Goal: Task Accomplishment & Management: Manage account settings

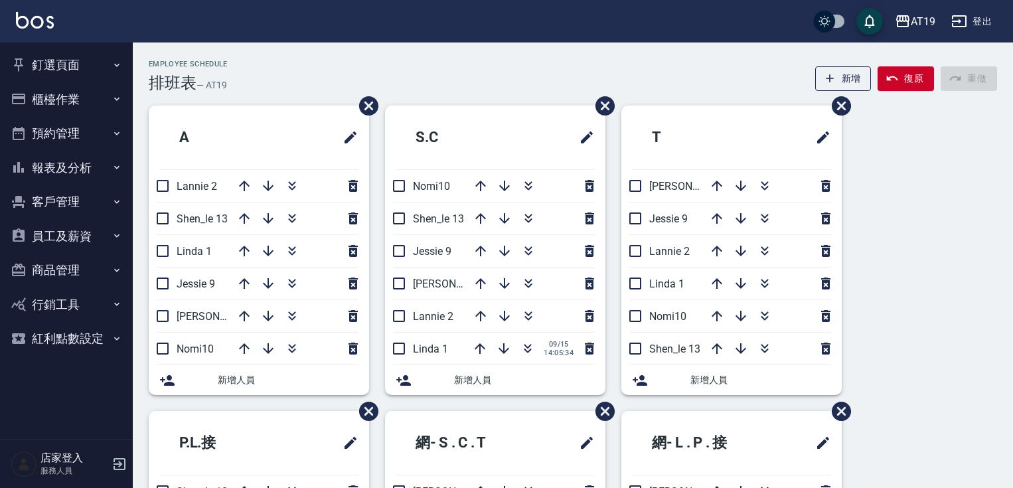
scroll to position [19, 0]
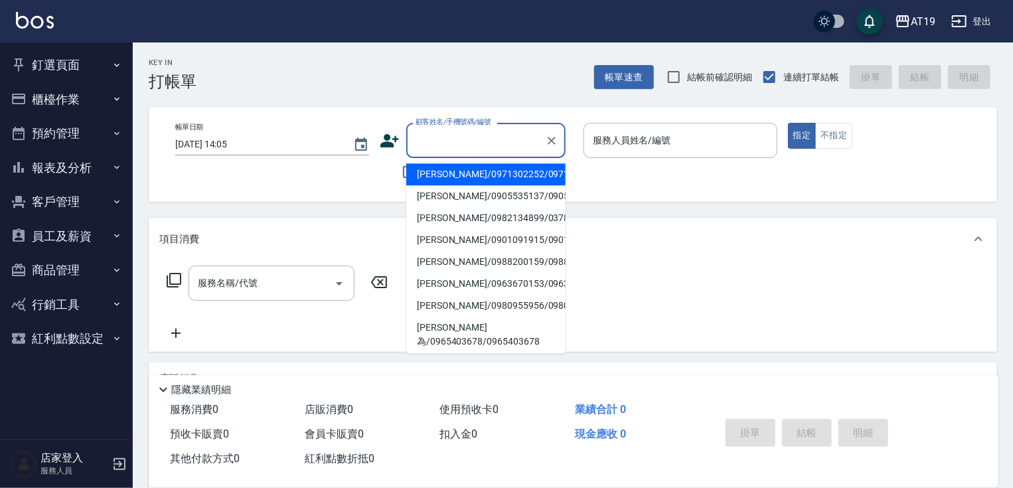
click at [433, 147] on input "顧客姓名/手機號碼/編號" at bounding box center [475, 140] width 127 height 23
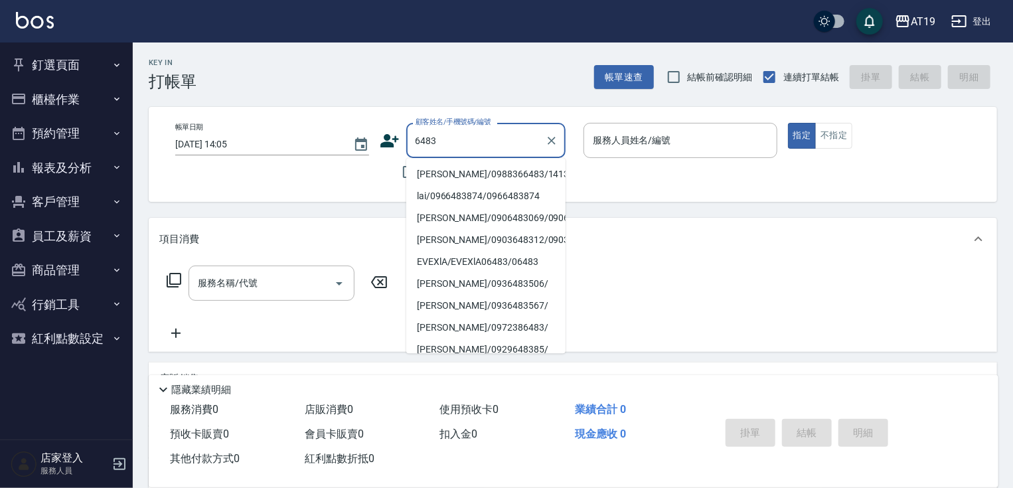
type input "[PERSON_NAME]/0988366483/14137"
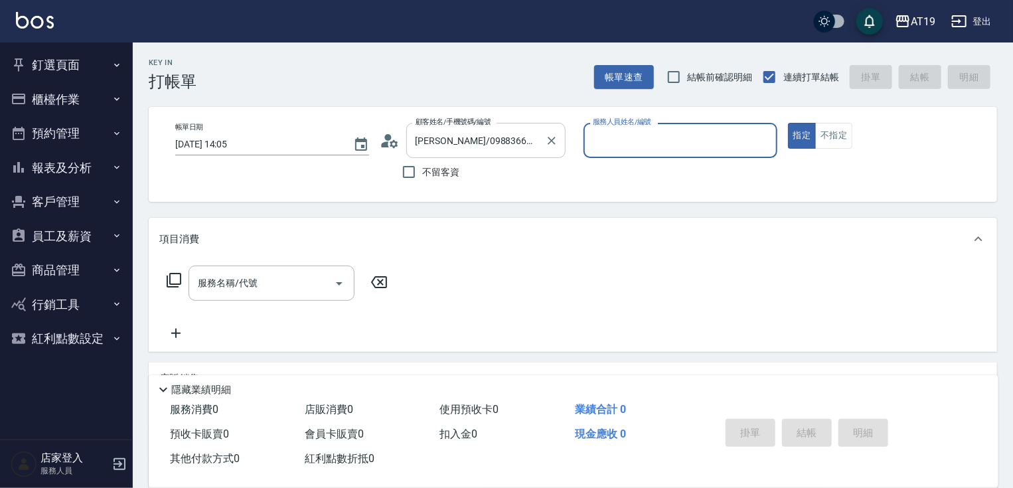
type input "Lannie- 2"
click at [788, 123] on button "指定" at bounding box center [802, 136] width 29 height 26
type button "true"
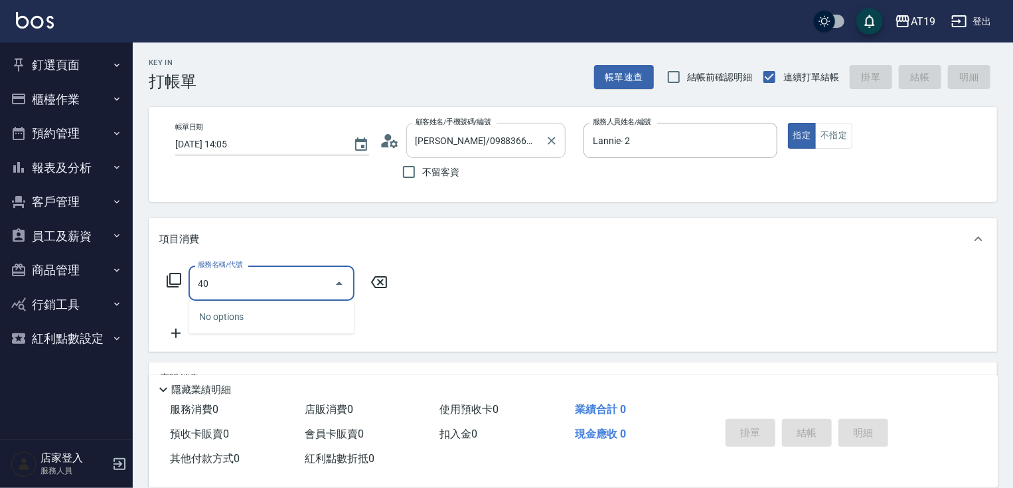
type input "401"
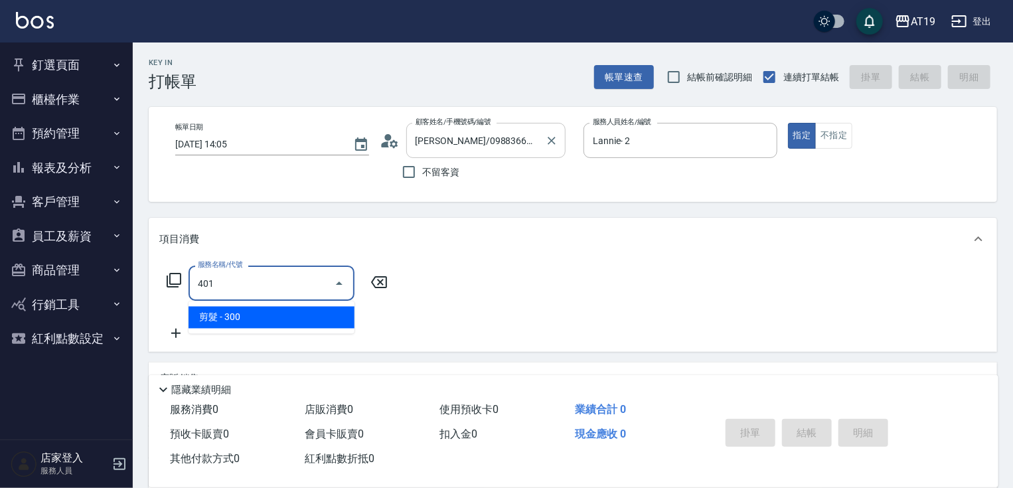
type input "30"
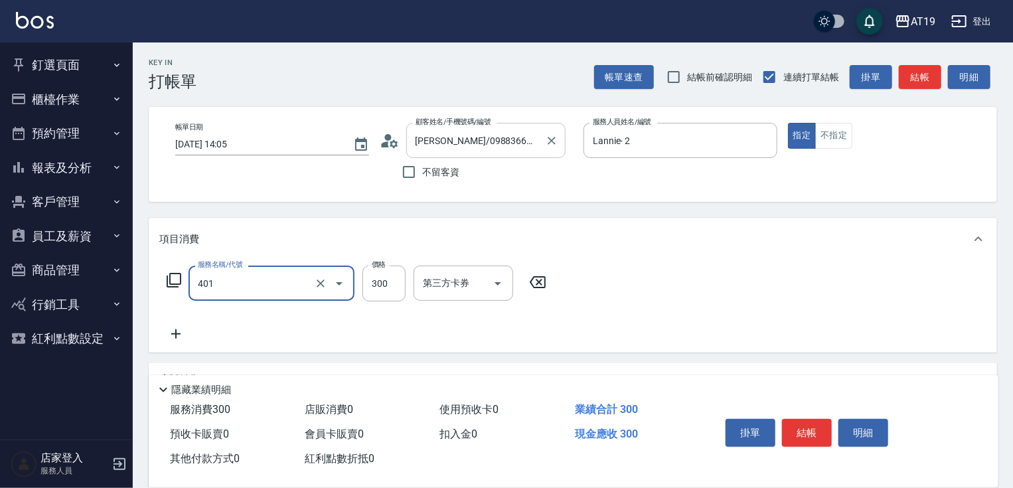
type input "剪髮(401)"
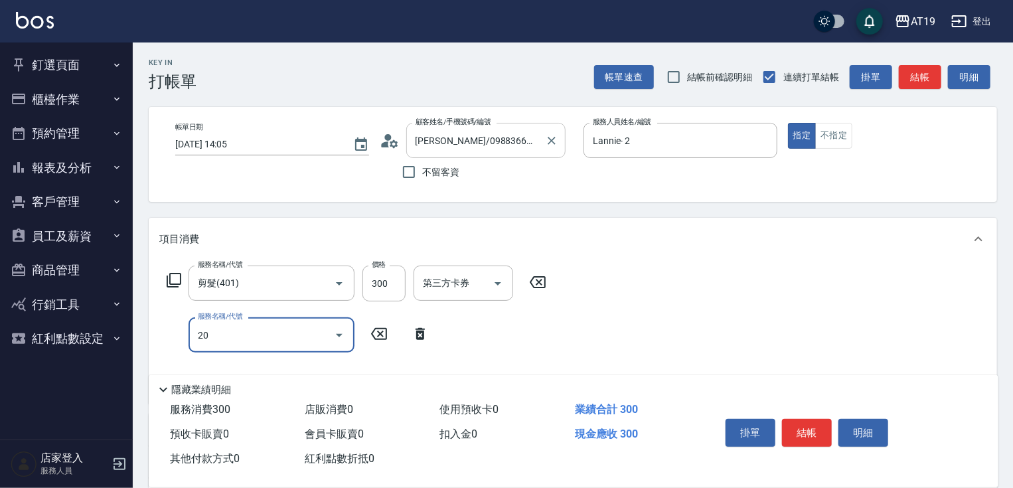
type input "201"
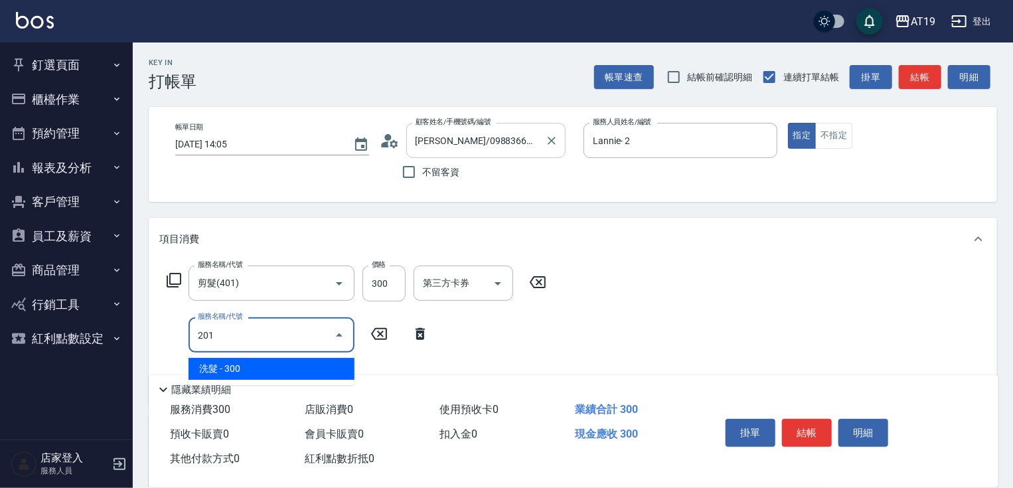
type input "60"
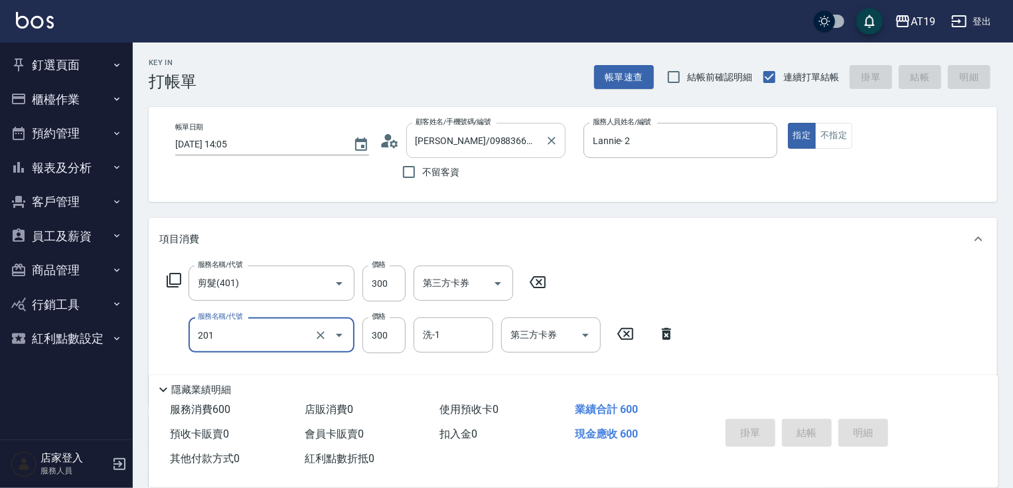
type input "[DATE] 17:48"
type input "0"
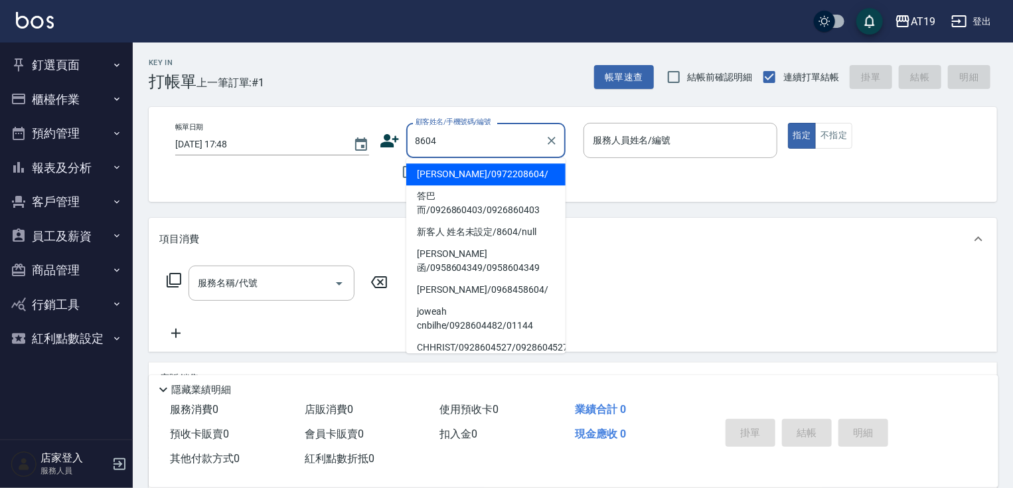
type input "[PERSON_NAME]/0972208604/"
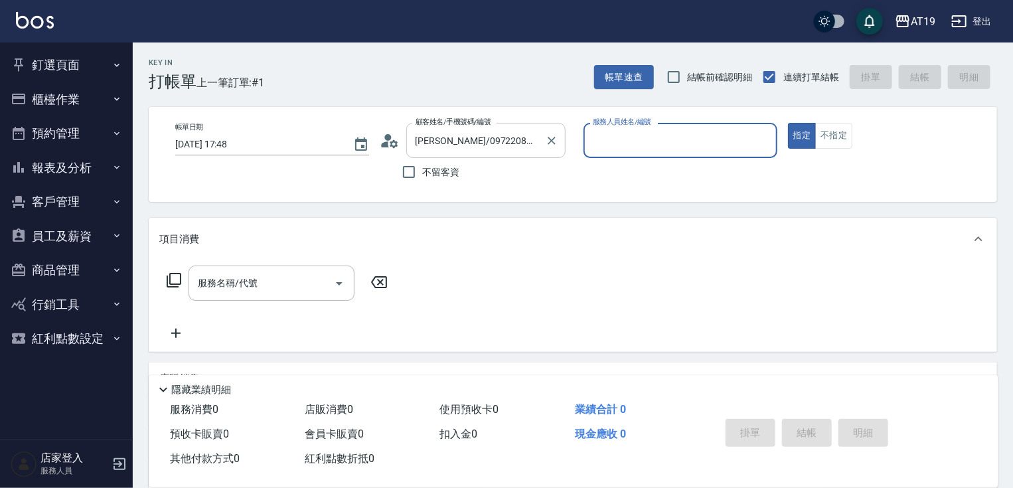
type input "Lannie- 2"
click at [788, 123] on button "指定" at bounding box center [802, 136] width 29 height 26
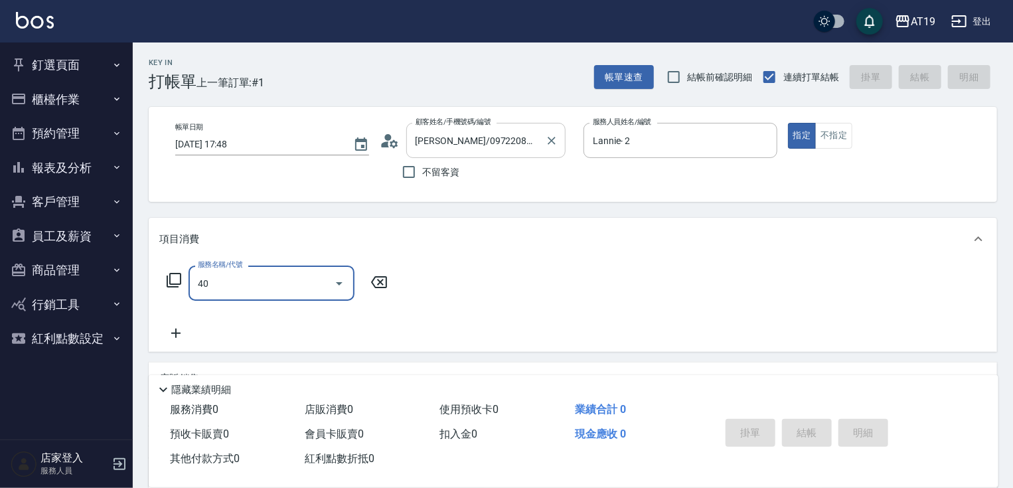
type input "401"
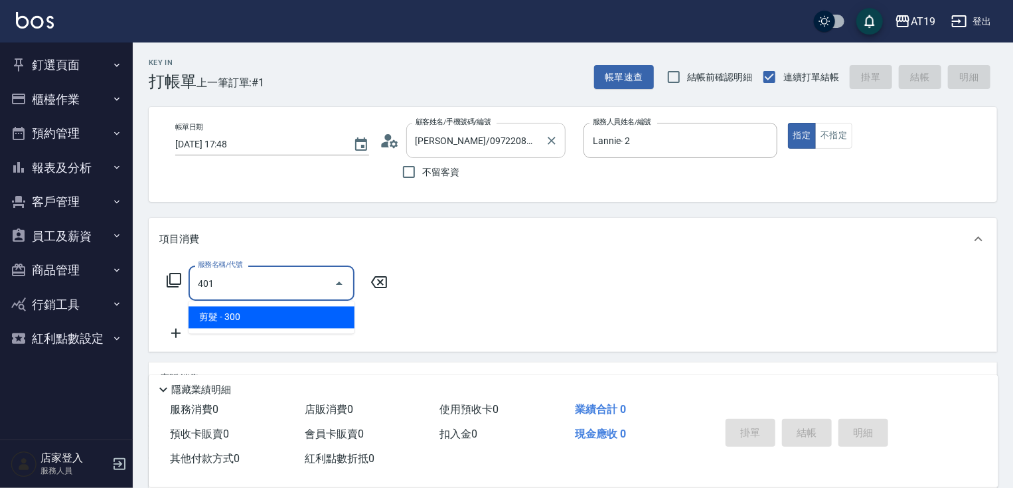
type input "30"
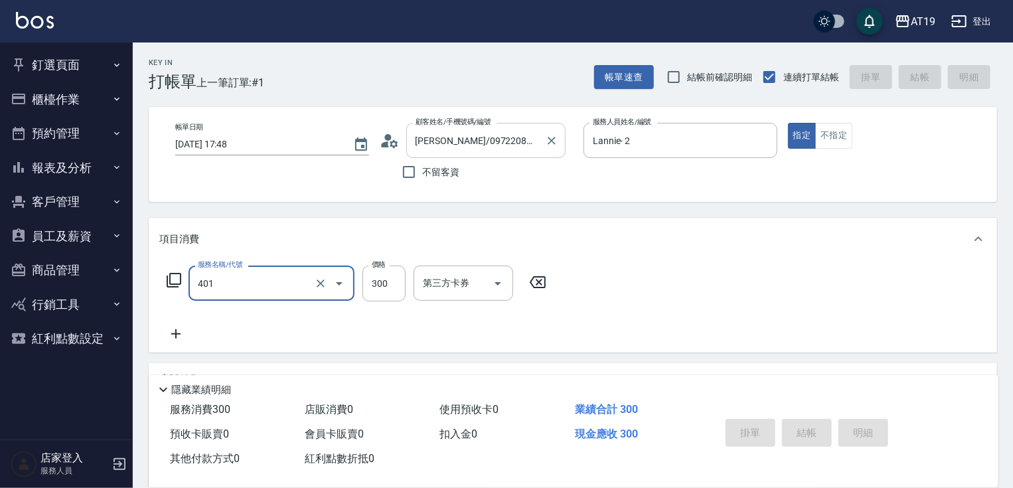
type input "401"
type input "[DATE] 17:49"
type input "0"
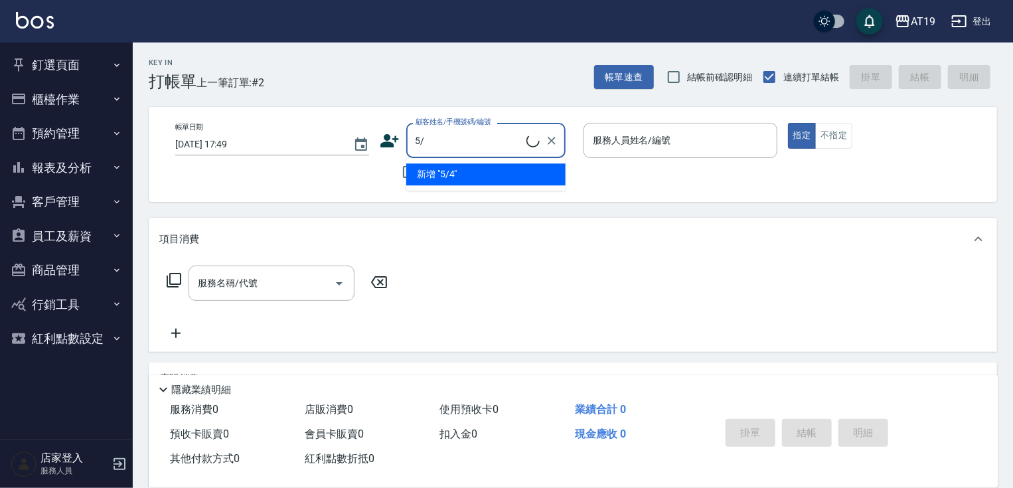
type input "5"
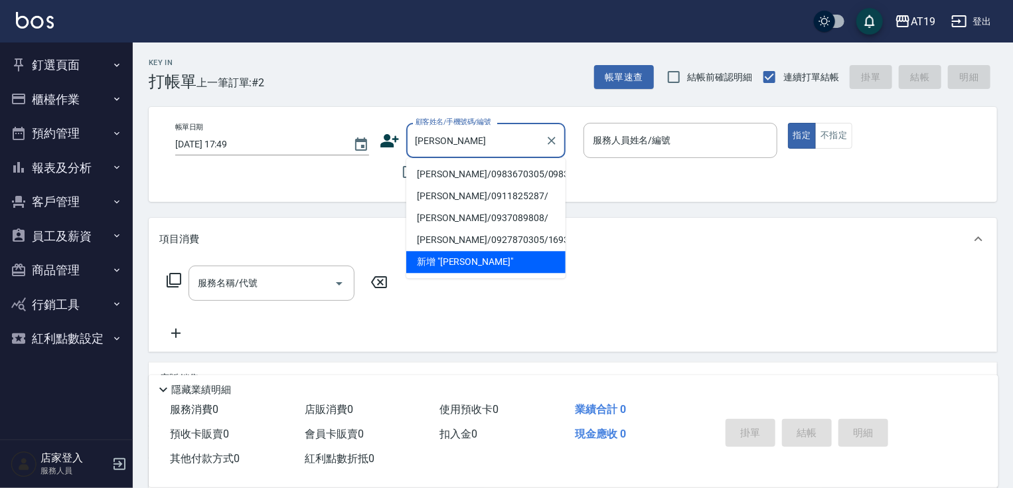
type input "[PERSON_NAME]/0983670305/0983670305"
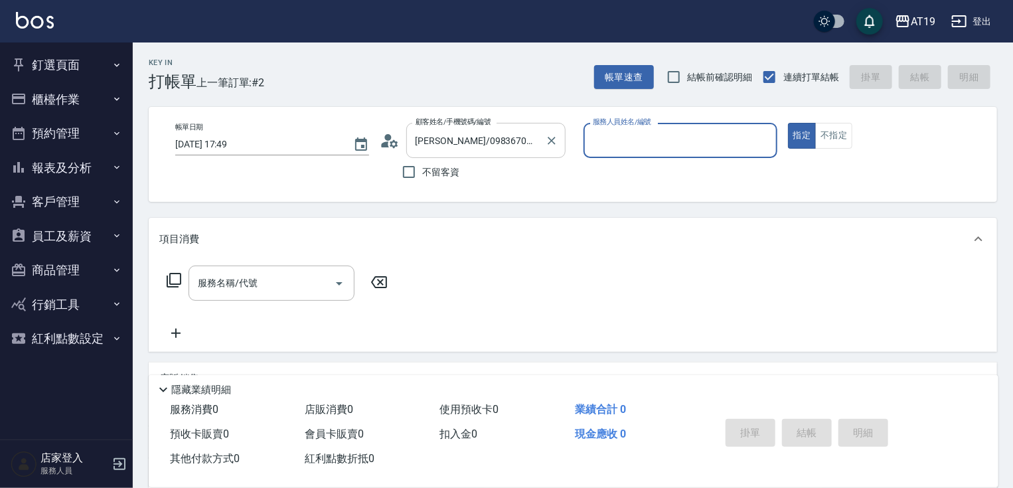
type input "Shen_le- 13"
click at [788, 123] on button "指定" at bounding box center [802, 136] width 29 height 26
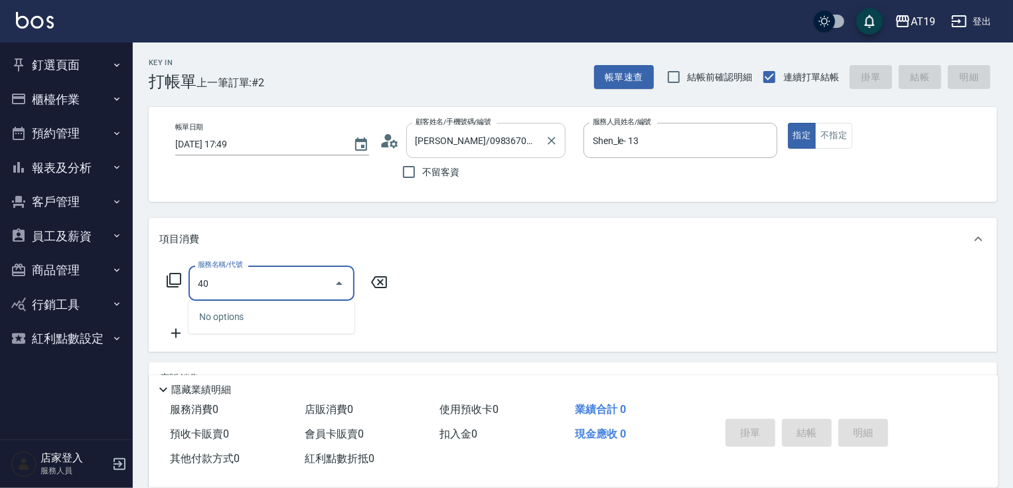
type input "401"
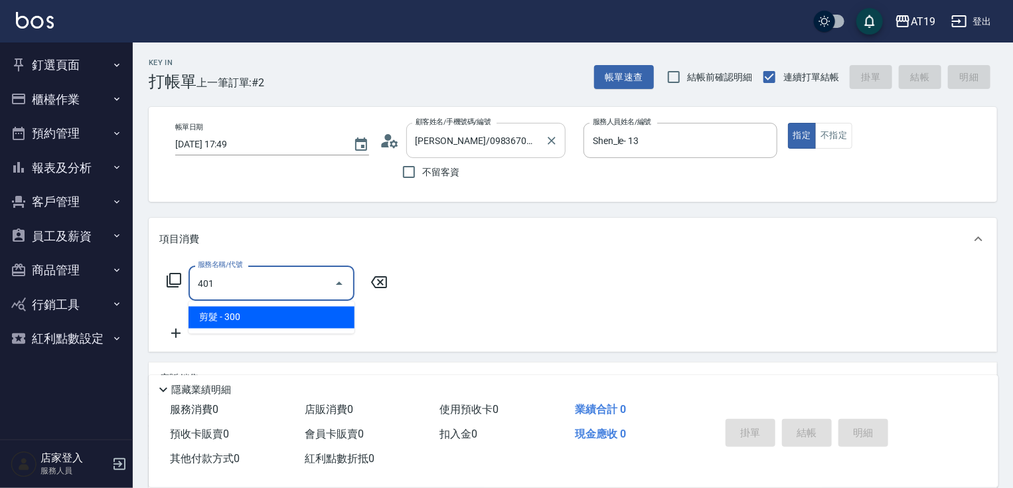
type input "30"
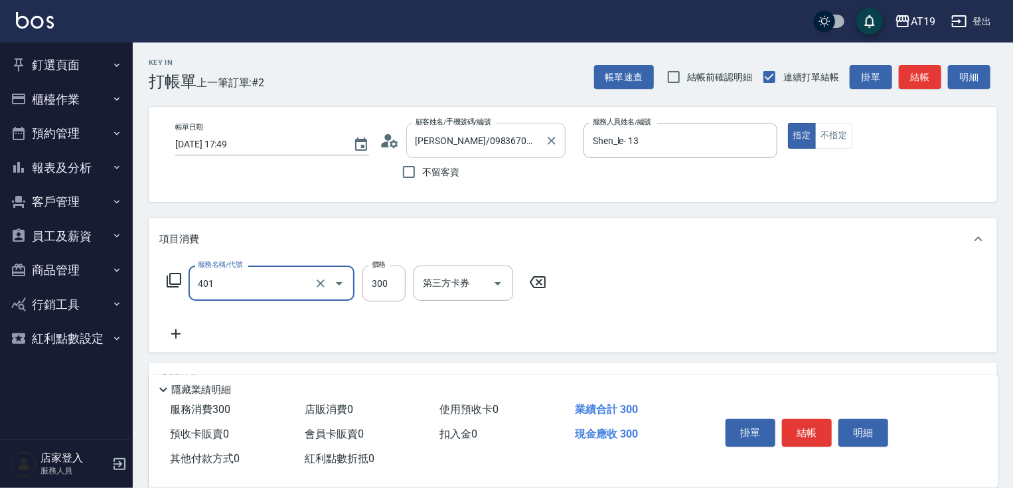
type input "剪髮(401)"
type input "0"
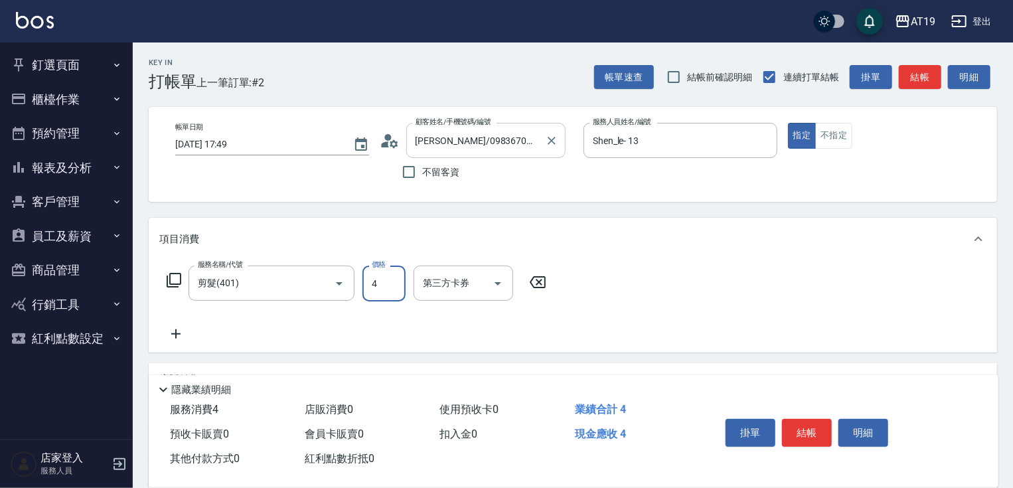
type input "40"
type input "400"
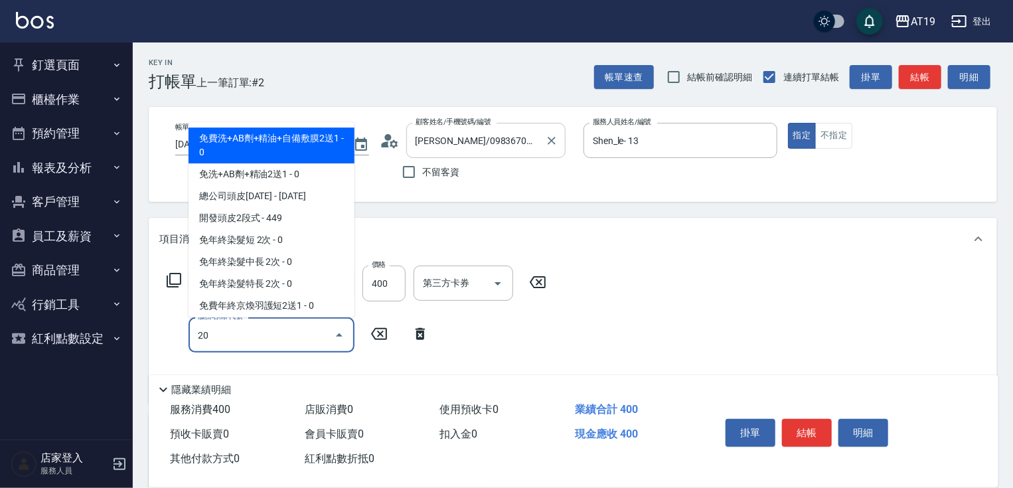
type input "201"
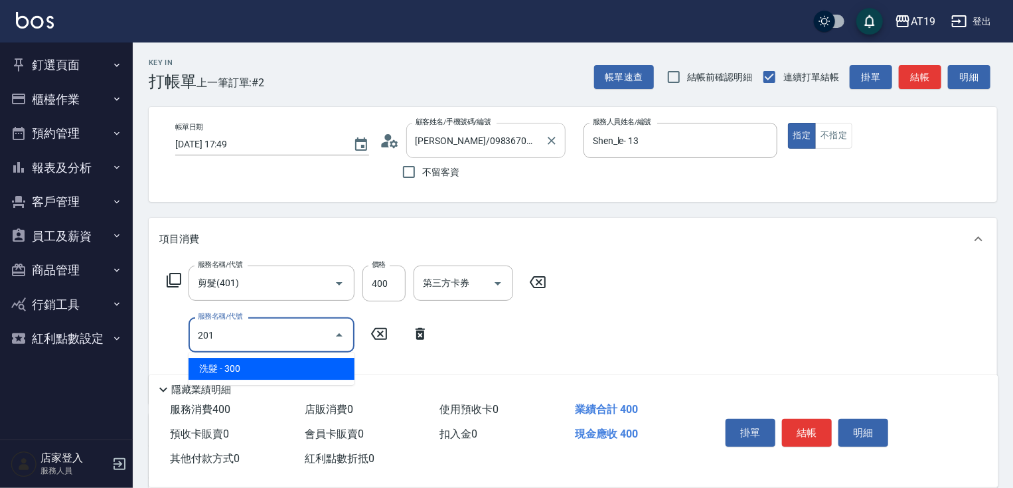
type input "70"
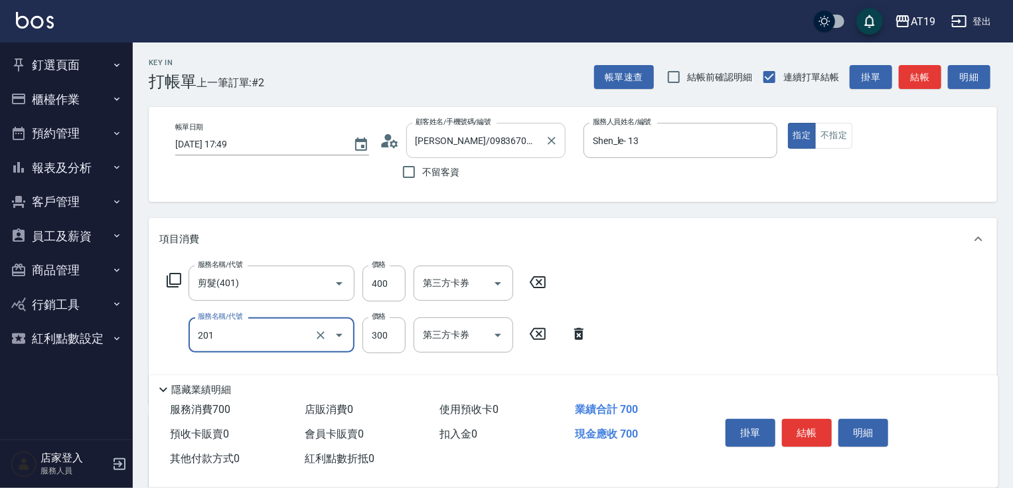
type input "洗髮(201)"
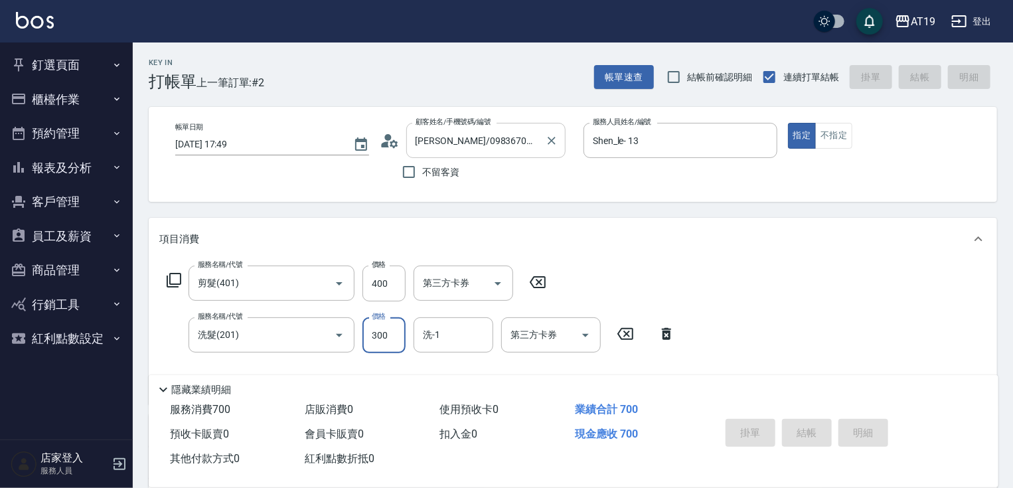
type input "0"
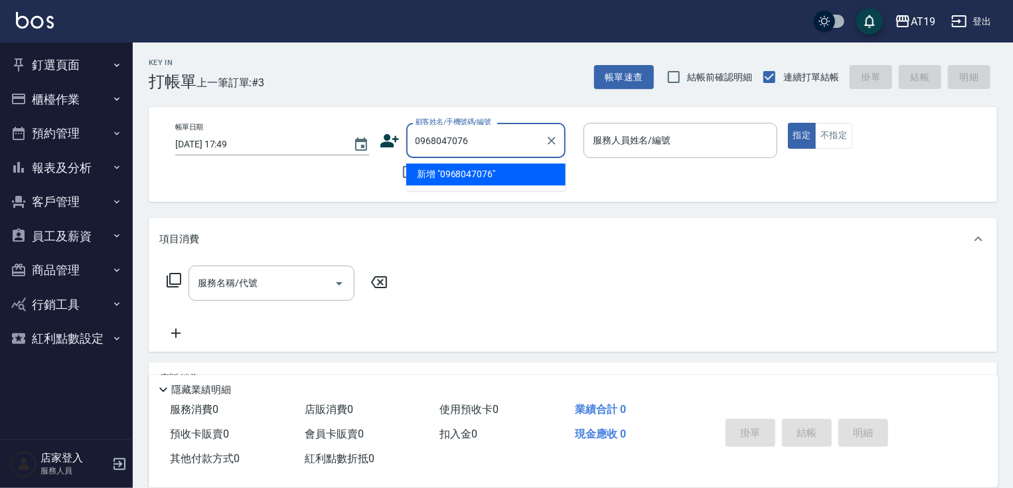
type input "0968047076"
click at [380, 140] on icon at bounding box center [390, 141] width 20 height 20
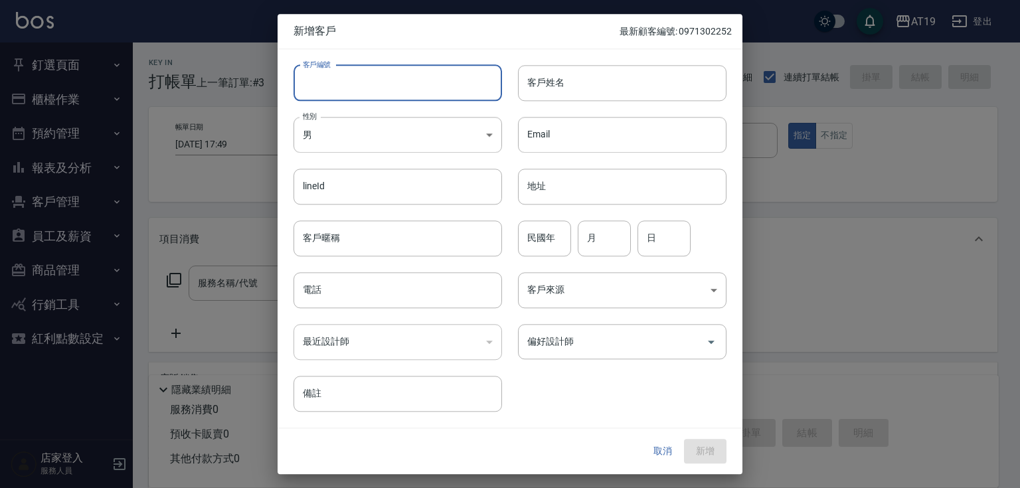
click at [482, 88] on input "客戶編號" at bounding box center [397, 83] width 208 height 36
paste input "0968047076"
type input "0968047076"
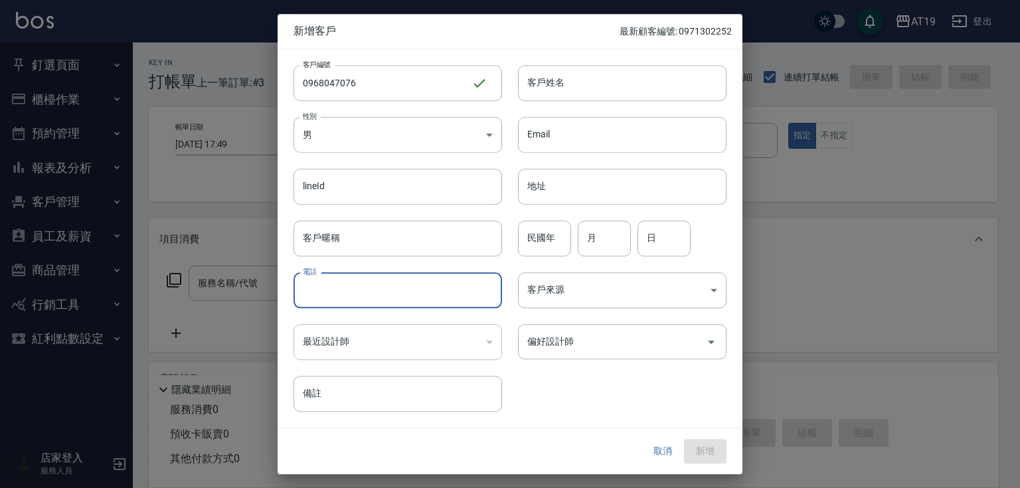
drag, startPoint x: 408, startPoint y: 287, endPoint x: 410, endPoint y: 230, distance: 56.5
click at [409, 284] on input "電話" at bounding box center [397, 290] width 208 height 36
paste input "0968047076"
type input "0968047076"
drag, startPoint x: 407, startPoint y: 106, endPoint x: 410, endPoint y: 123, distance: 17.5
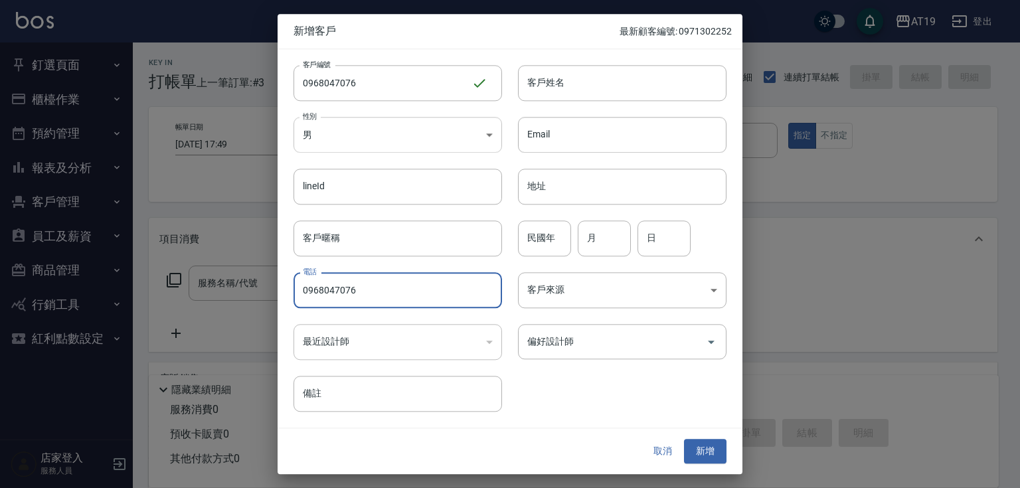
click at [407, 117] on div "性別 男 [DEMOGRAPHIC_DATA] 性別" at bounding box center [390, 127] width 224 height 52
click at [601, 75] on input "客戶姓名" at bounding box center [622, 83] width 208 height 36
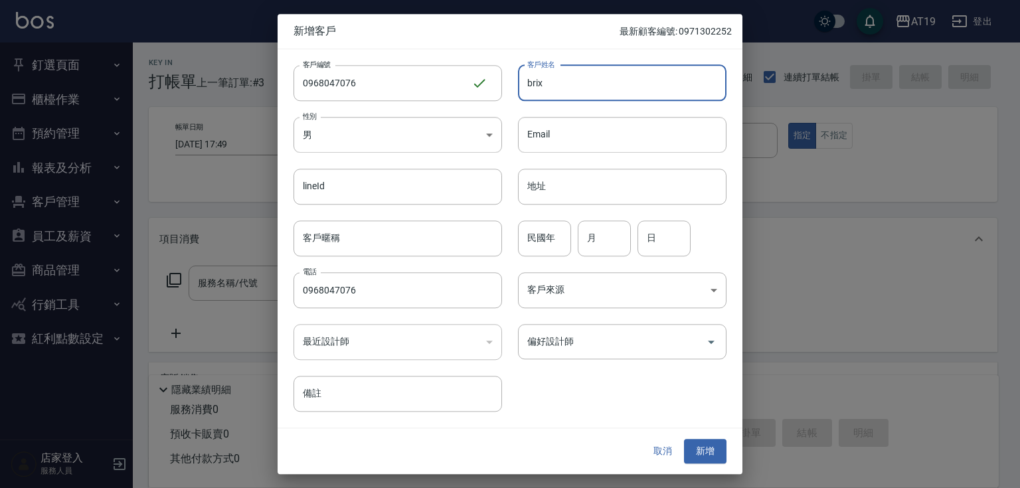
type input "brix"
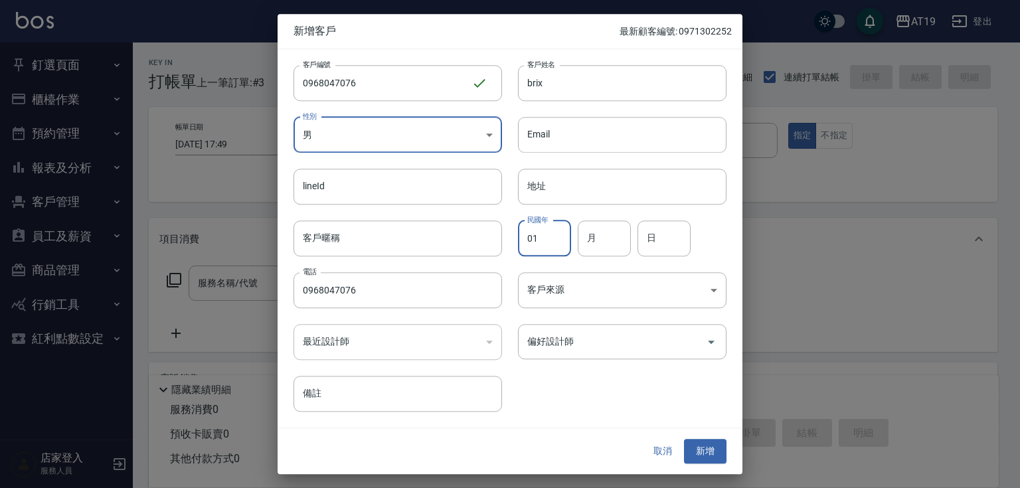
type input "01"
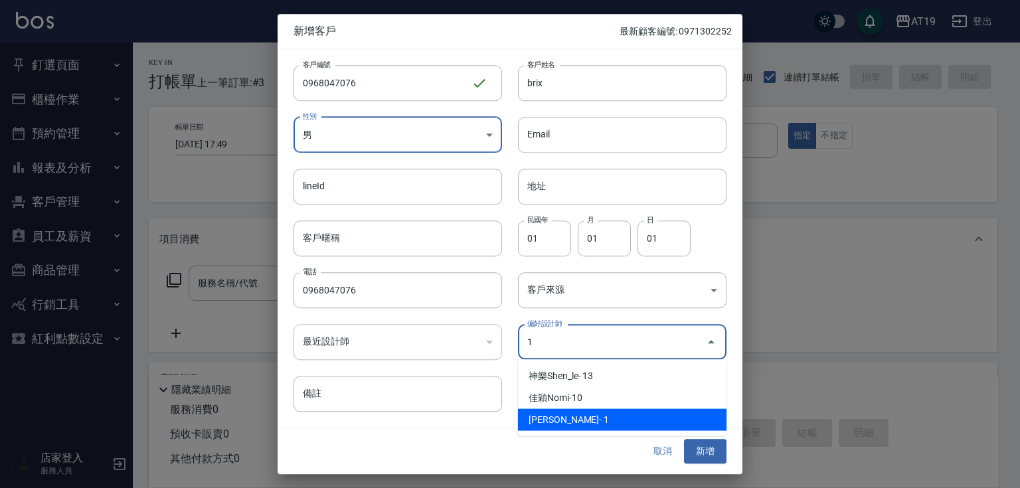
type input "[PERSON_NAME]"
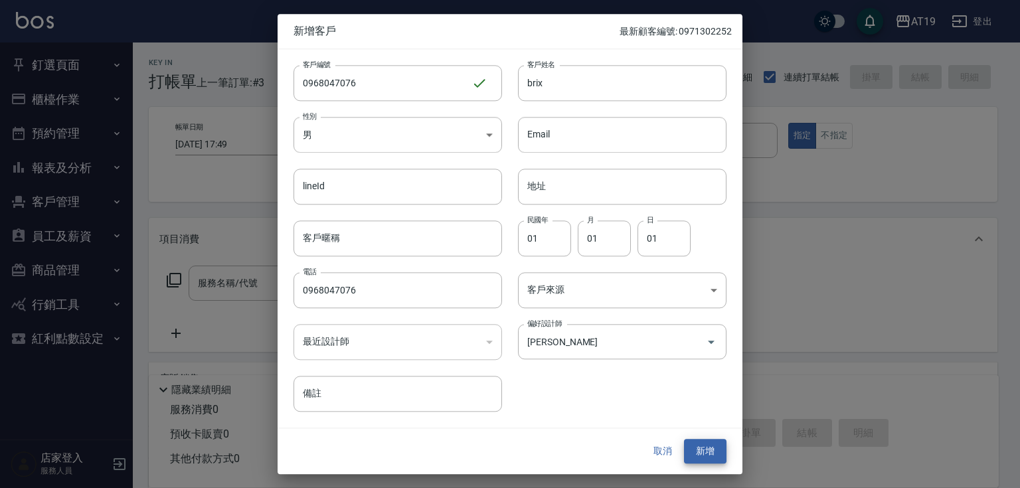
click at [684, 440] on button "新增" at bounding box center [705, 452] width 42 height 25
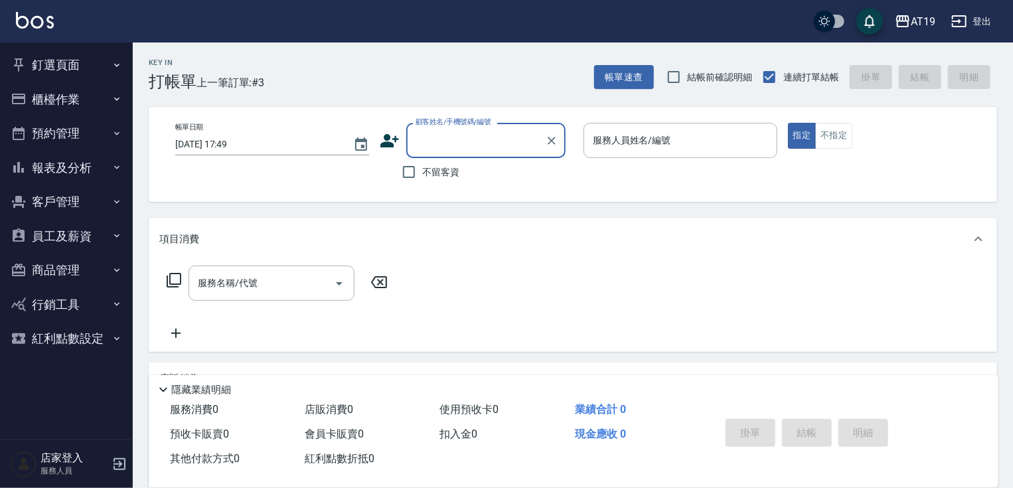
drag, startPoint x: 440, startPoint y: 143, endPoint x: 505, endPoint y: 55, distance: 109.7
click at [441, 142] on input "顧客姓名/手機號碼/編號" at bounding box center [475, 140] width 127 height 23
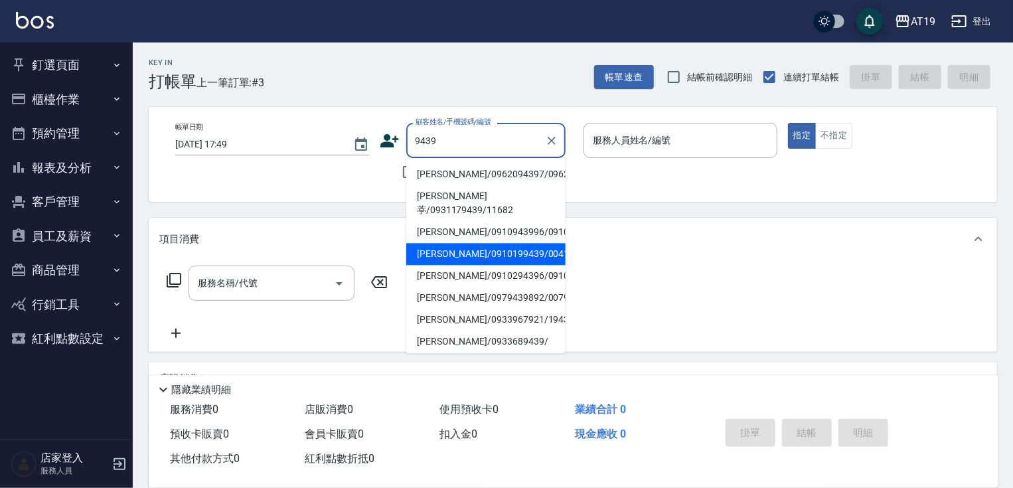
type input "[PERSON_NAME]/0910199439/00413"
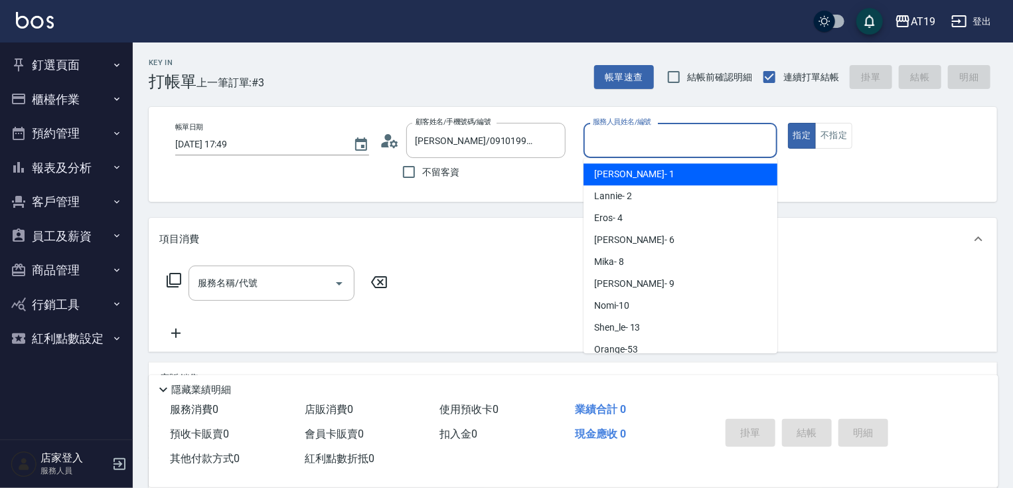
scroll to position [29, 0]
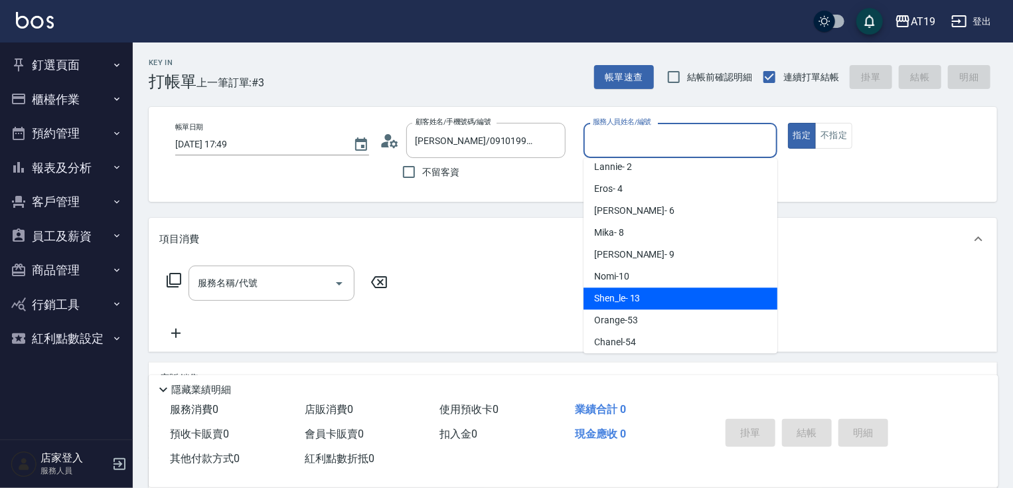
type input "Shen_le- 13"
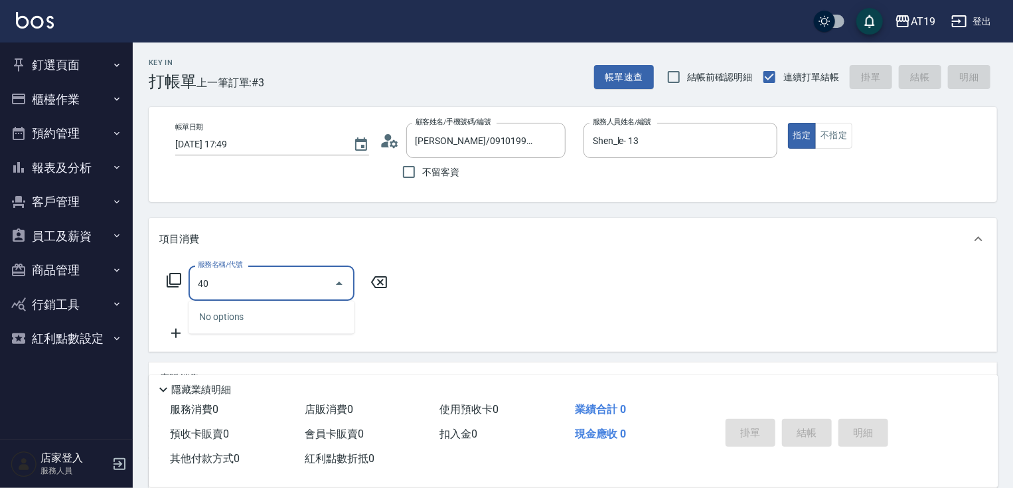
type input "401"
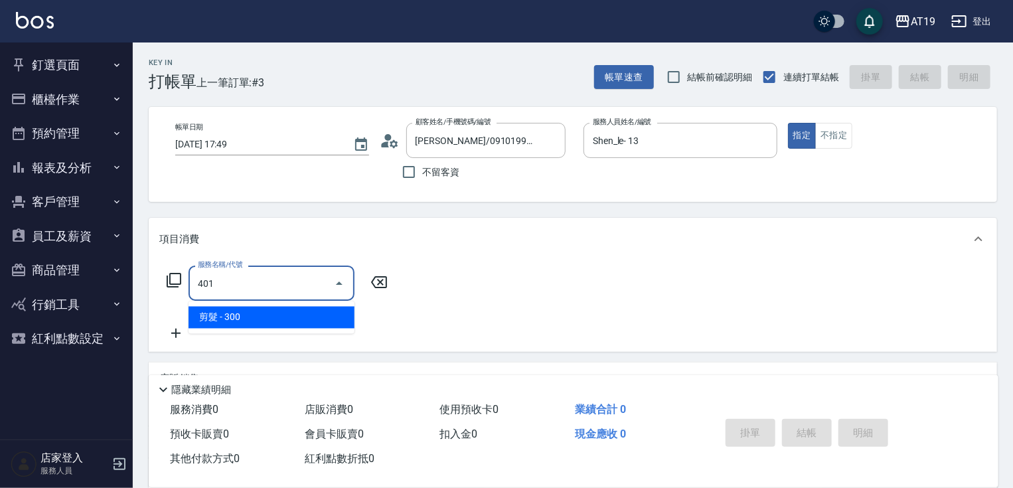
type input "30"
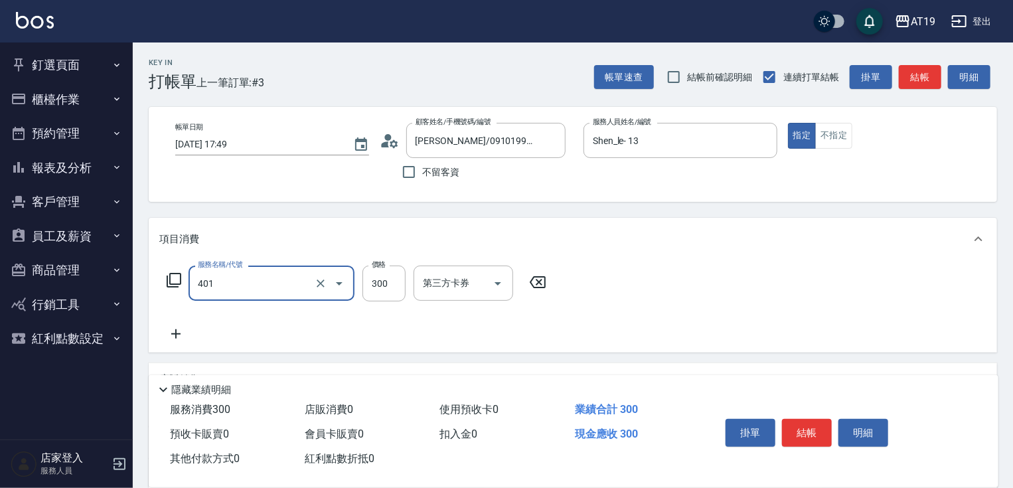
type input "剪髮(401)"
type input "0"
type input "400"
type input "40"
type input "400"
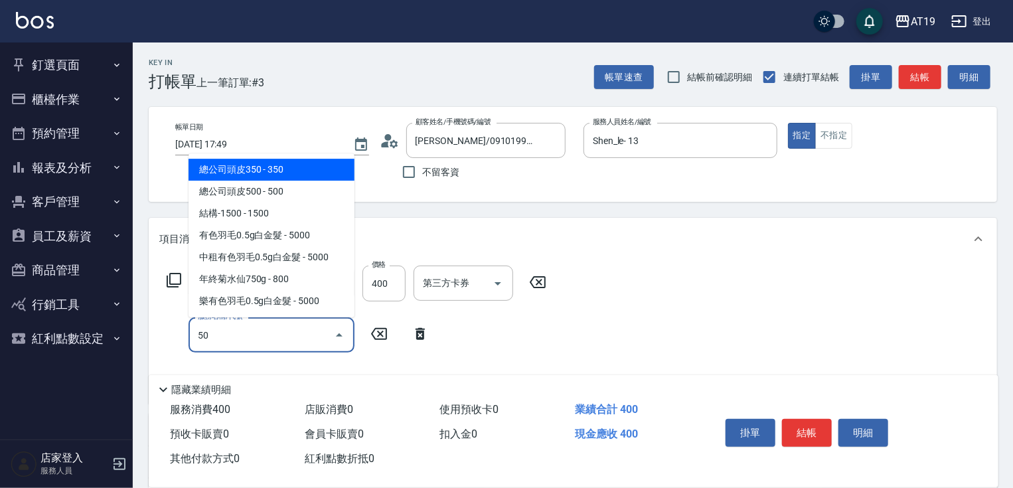
type input "501"
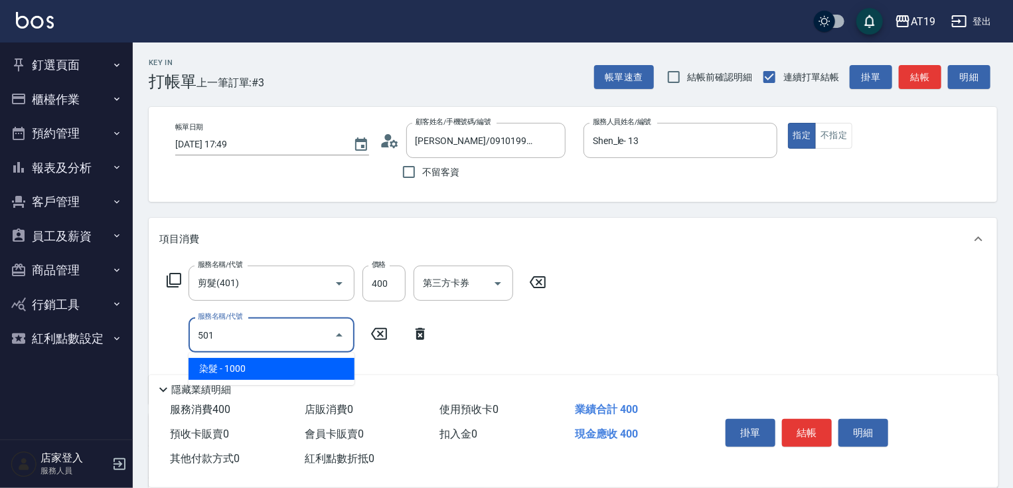
type input "140"
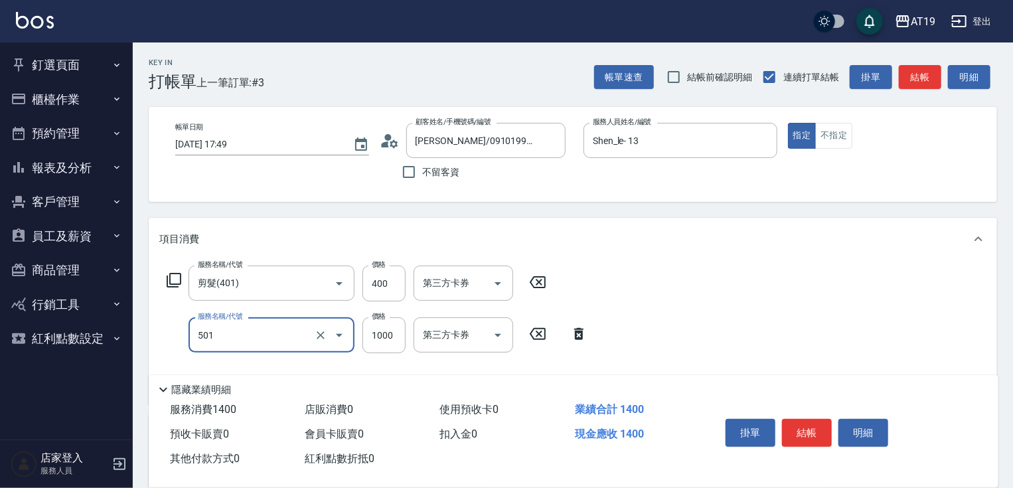
type input "染髮(501)"
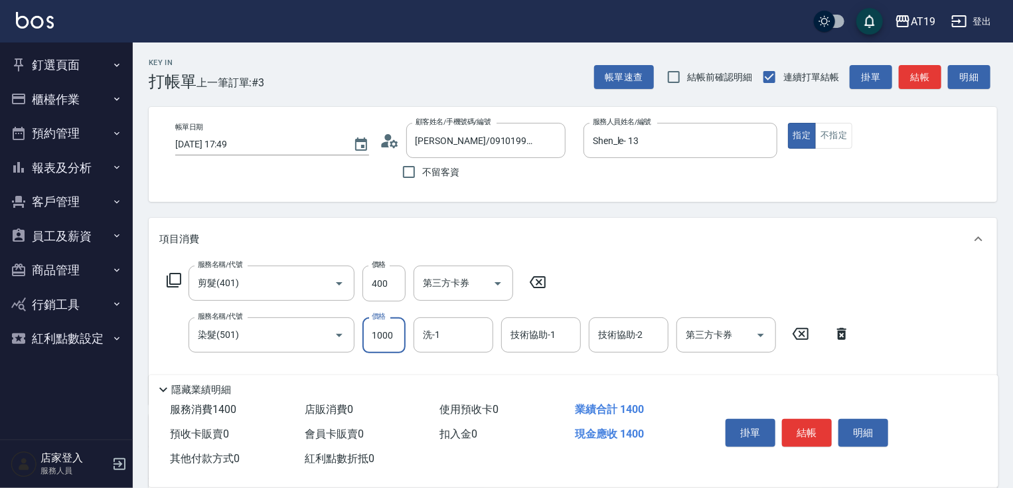
type input "40"
type input "18"
type input "50"
type input "188"
type input "220"
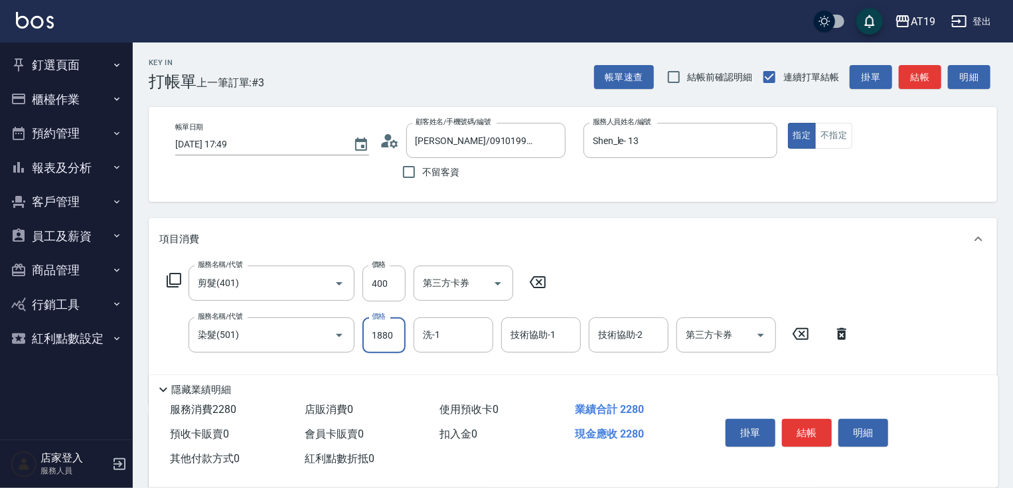
type input "1880"
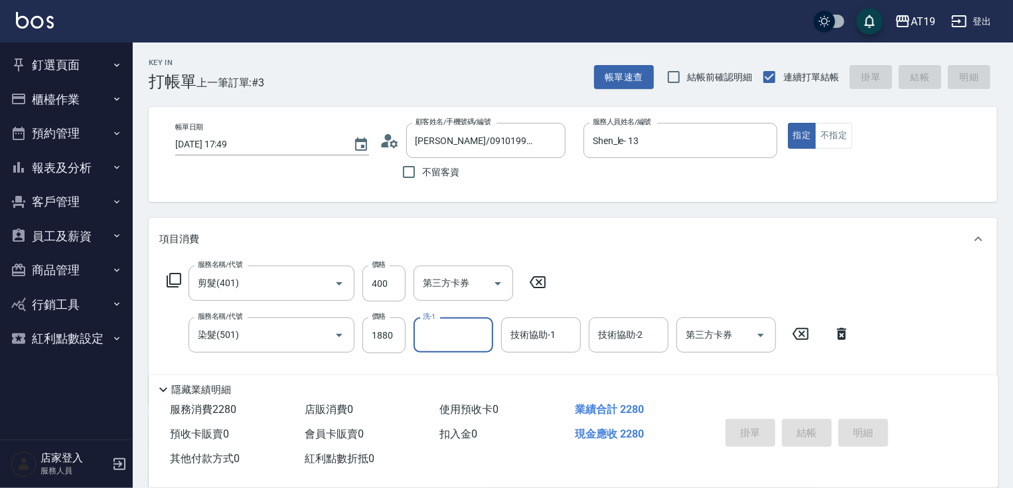
type input "[DATE] 17:51"
type input "0"
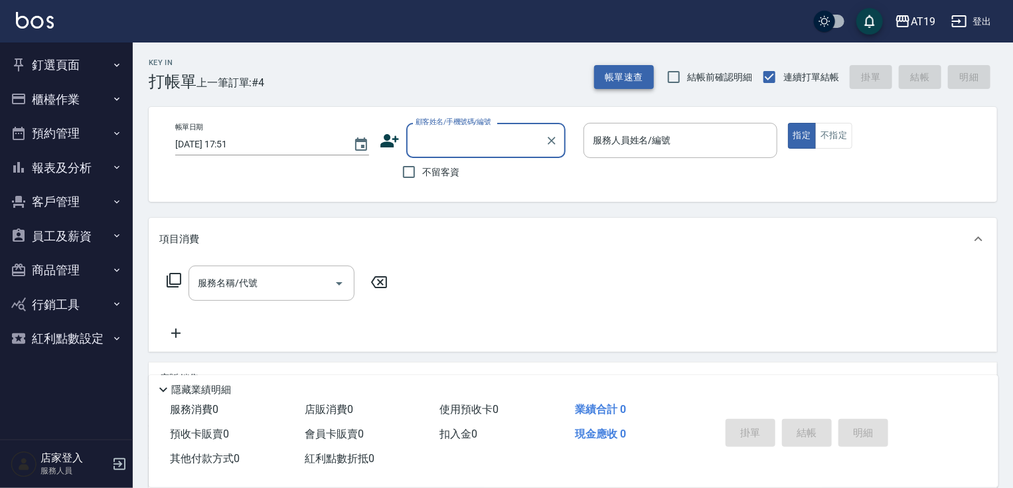
click at [634, 80] on button "帳單速查" at bounding box center [624, 77] width 60 height 25
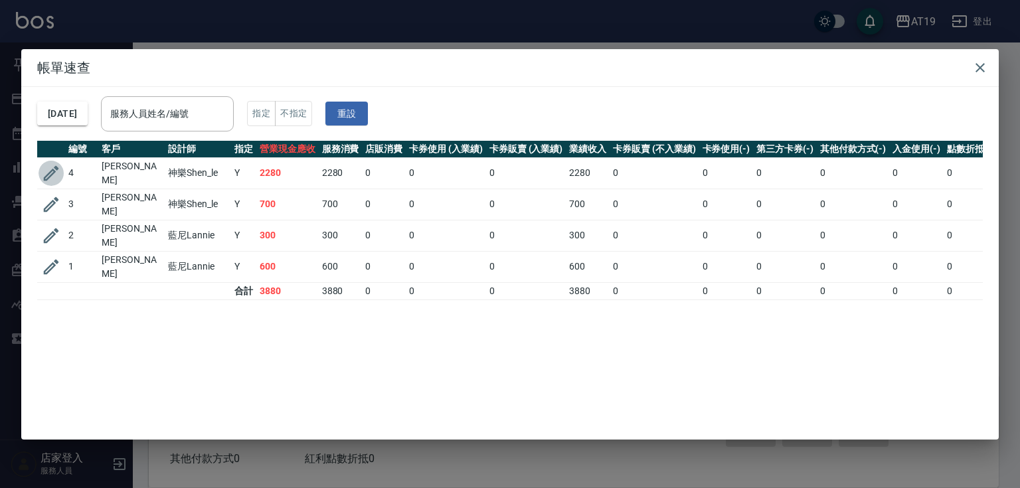
click at [52, 170] on icon "button" at bounding box center [51, 173] width 20 height 20
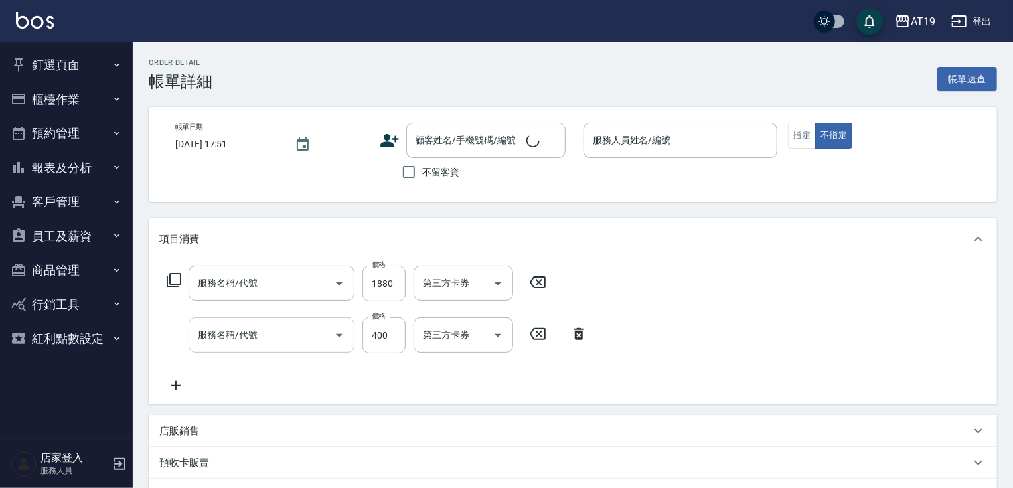
type input "Shen_le- 13"
type input "220"
type input "染髮(501)"
type input "剪髮(401)"
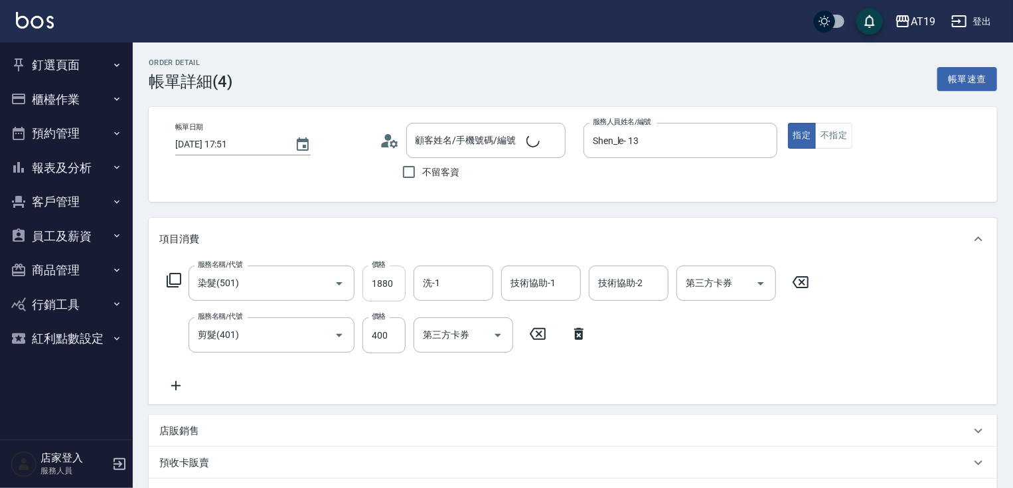
click at [374, 290] on input "1880" at bounding box center [384, 284] width 43 height 36
type input "[PERSON_NAME]/0910199439/00413"
type input "40"
type input "18"
type input "50"
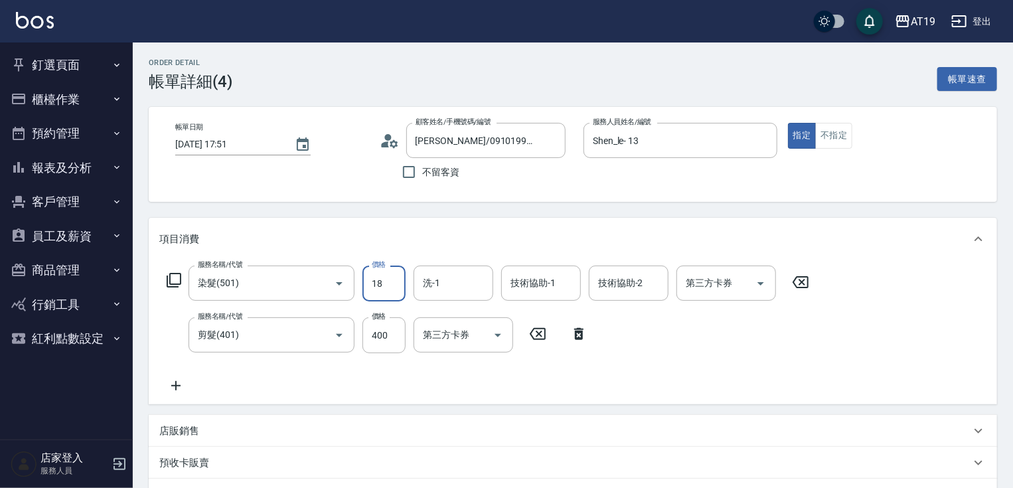
type input "180"
type input "220"
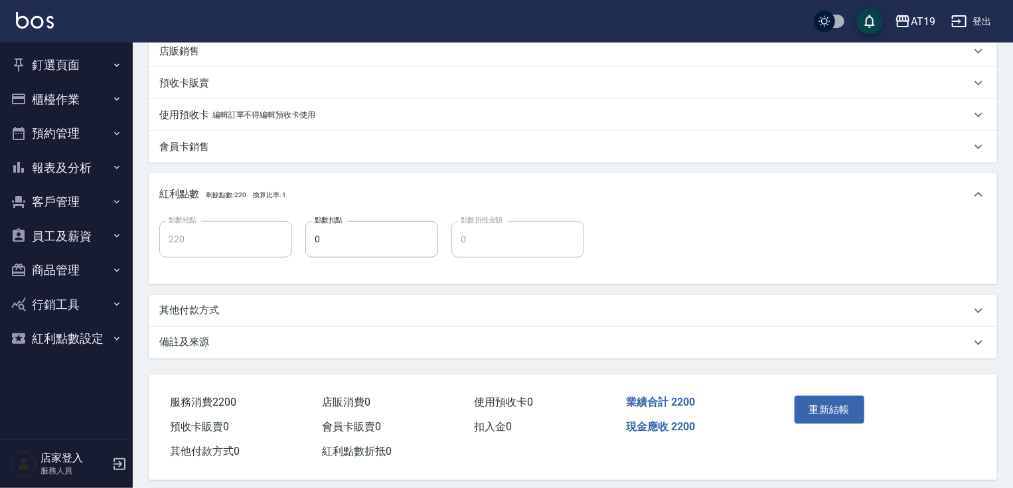
scroll to position [391, 0]
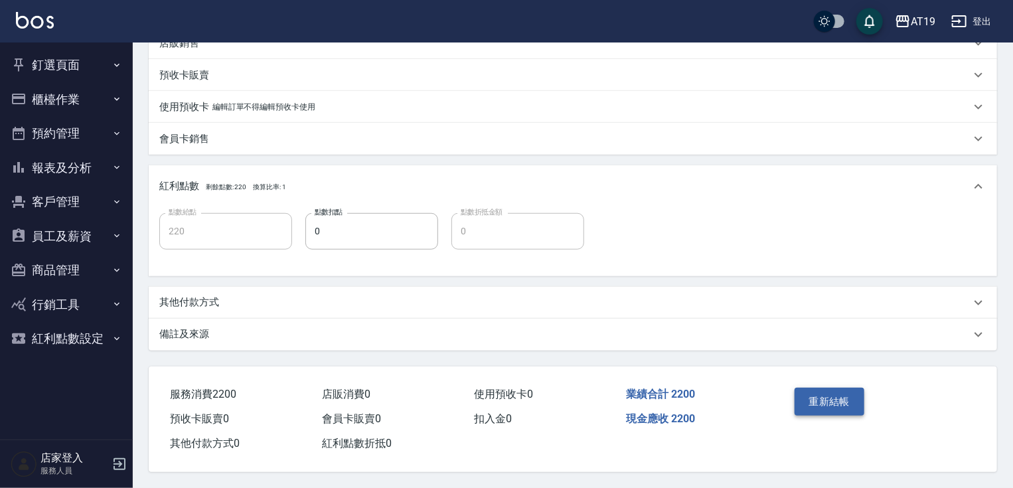
type input "1800"
click at [848, 389] on button "重新結帳" at bounding box center [830, 402] width 70 height 28
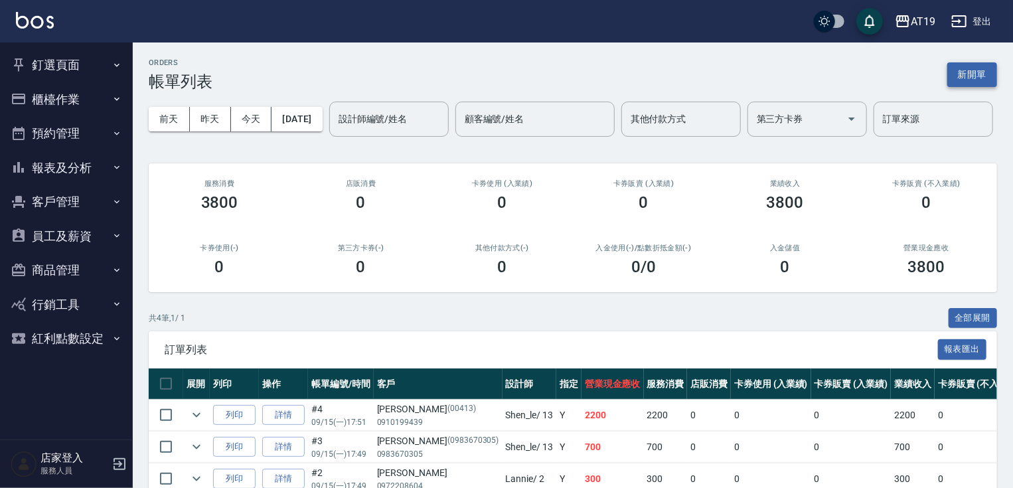
click at [975, 76] on button "新開單" at bounding box center [972, 74] width 50 height 25
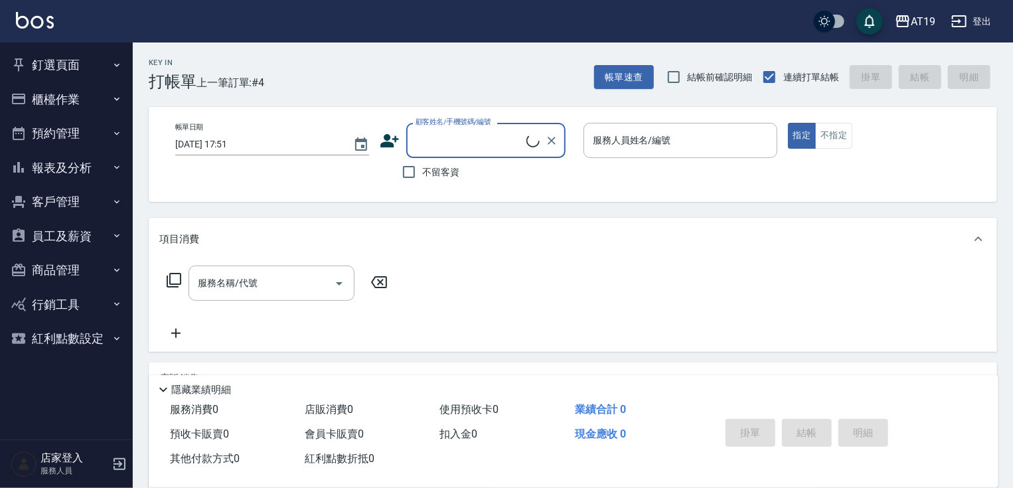
click at [457, 144] on input "顧客姓名/手機號碼/編號" at bounding box center [469, 140] width 114 height 23
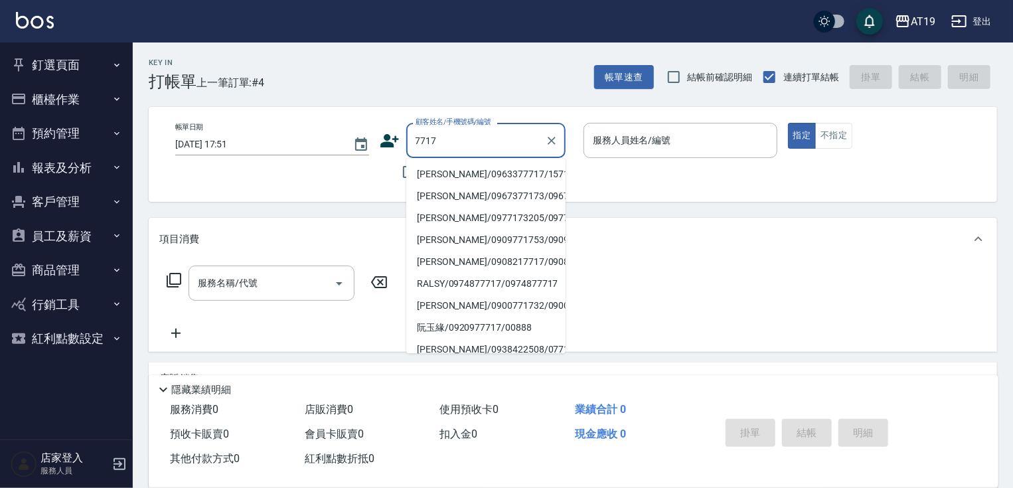
type input "[PERSON_NAME]/0963377717/15718"
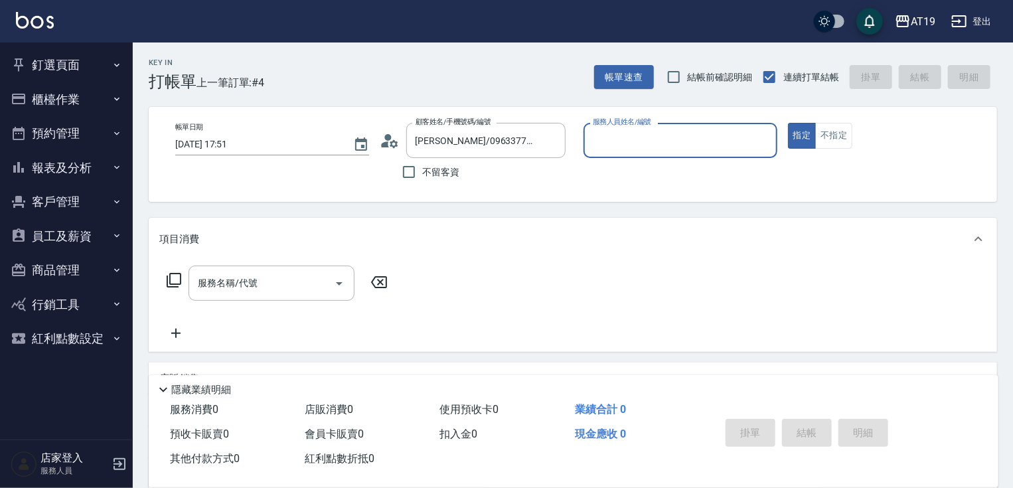
type input "Lannie- 2"
click at [788, 123] on button "指定" at bounding box center [802, 136] width 29 height 26
type button "true"
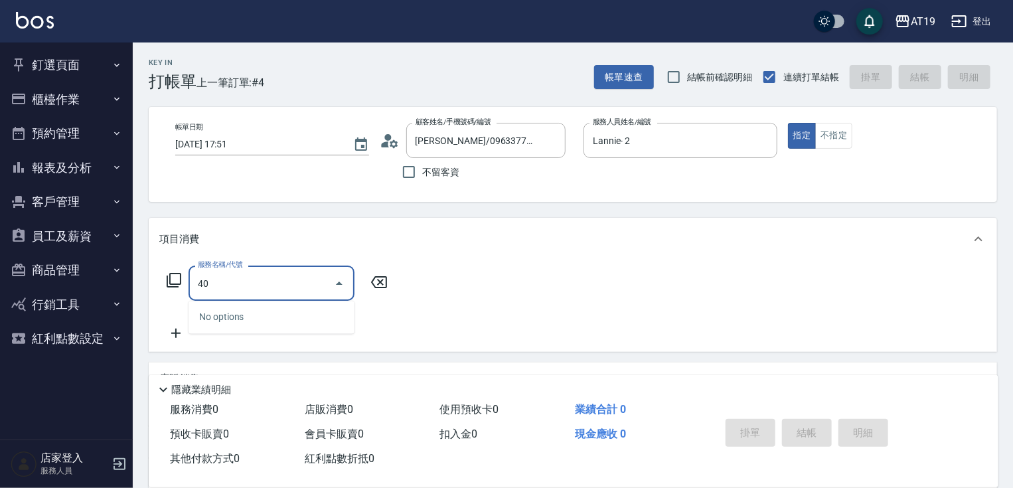
type input "401"
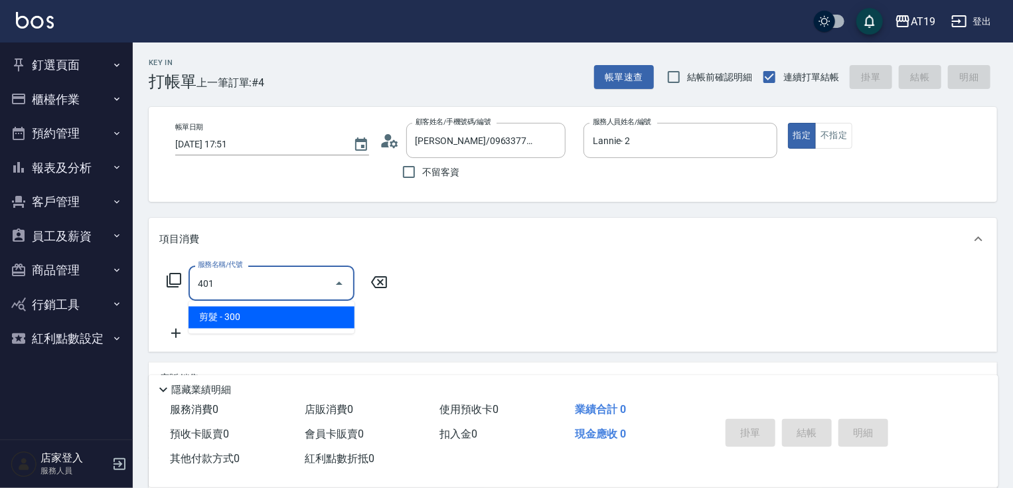
type input "30"
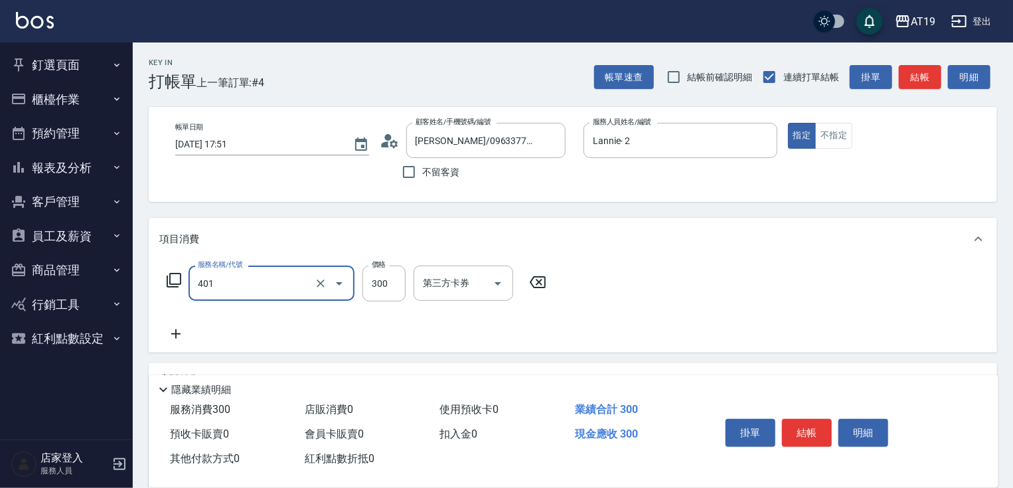
type input "剪髮(401)"
type input "0"
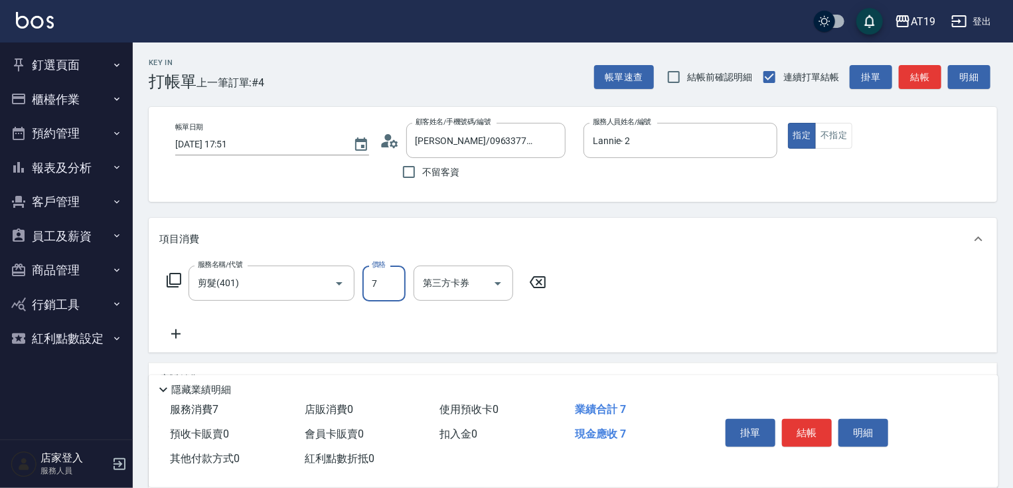
type input "70"
type input "700"
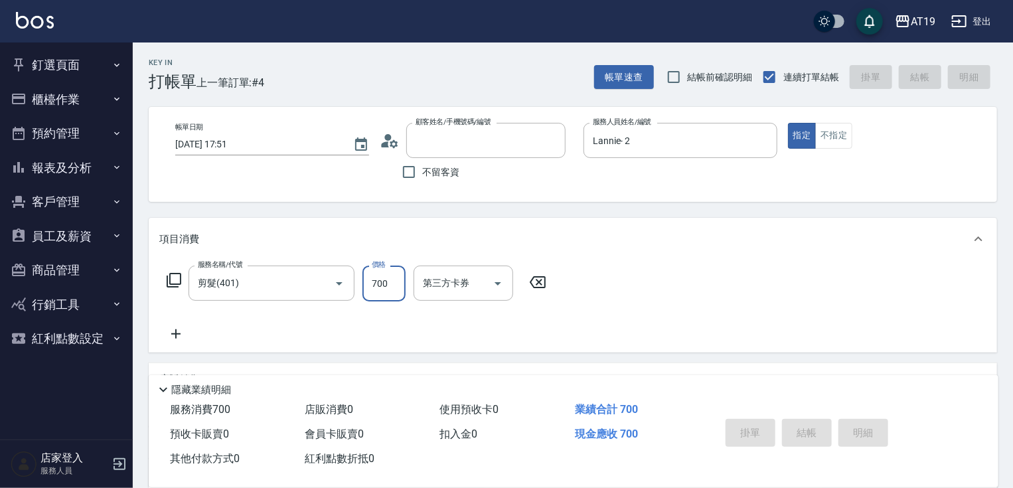
type input "0"
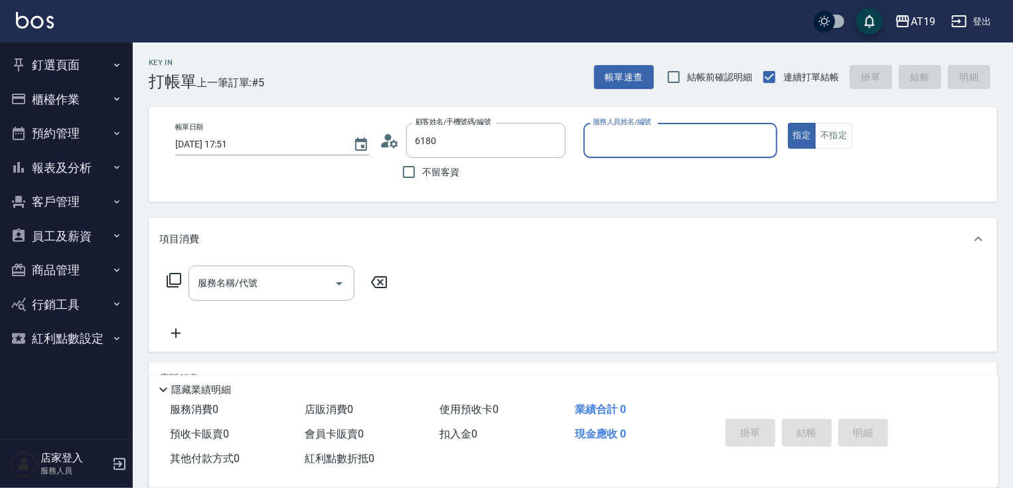
type input "[PERSON_NAME]/0970906180/0970906180"
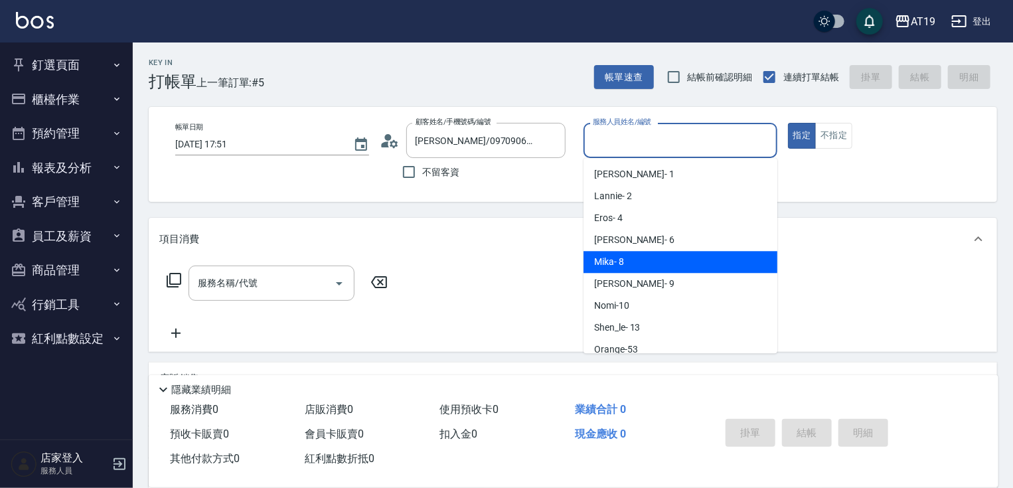
type input "[PERSON_NAME]- 8"
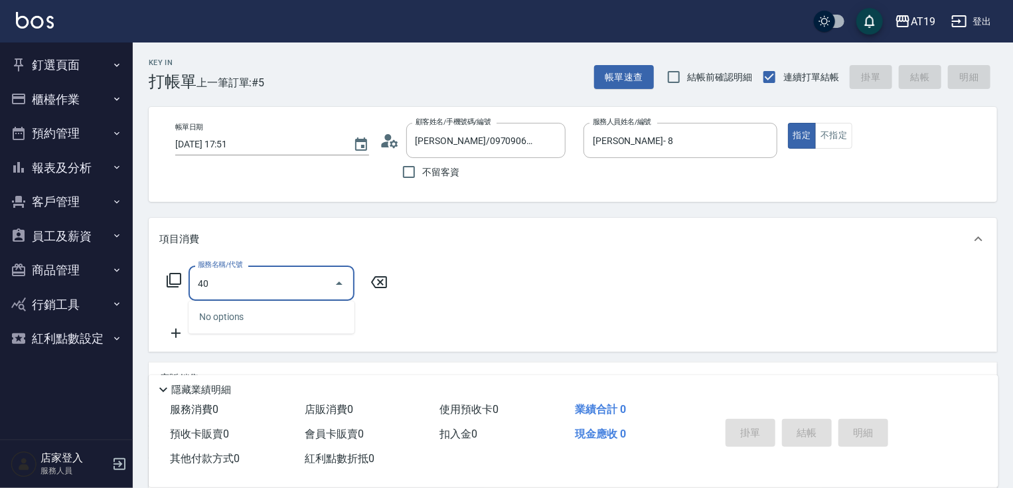
type input "401"
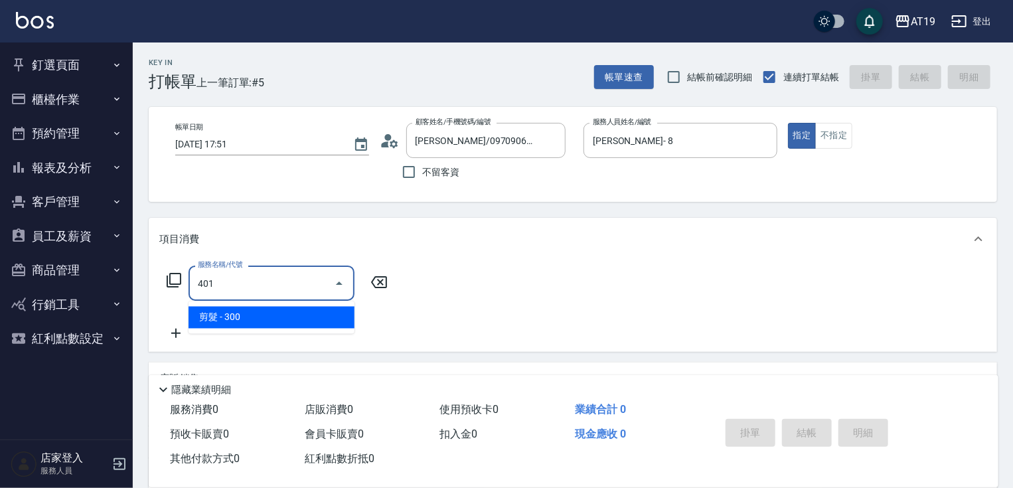
type input "30"
type input "剪髮(401)"
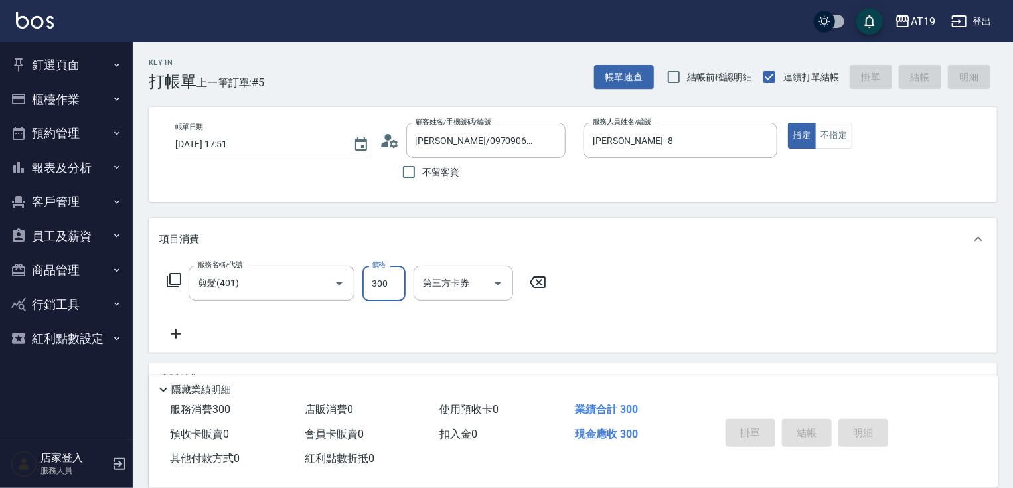
type input "[DATE] 17:52"
type input "0"
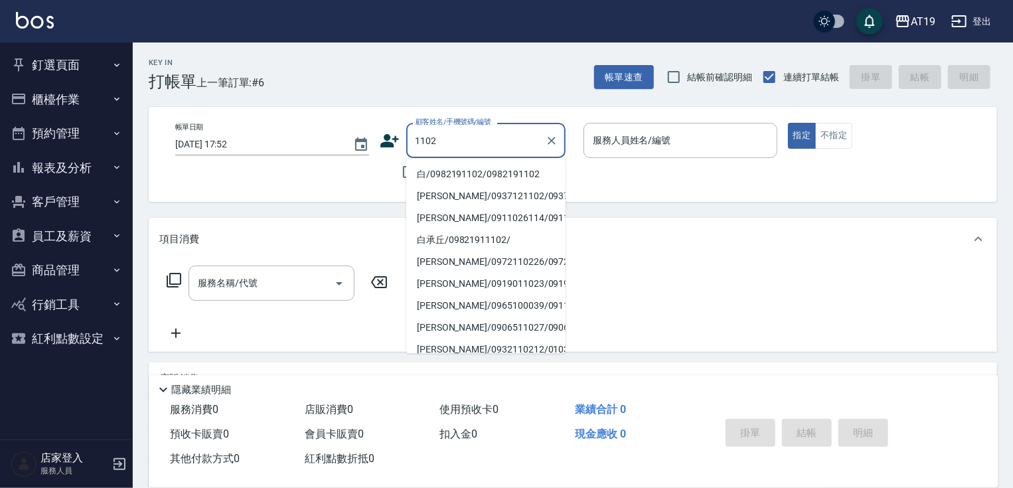
type input "白/0982191102/0982191102"
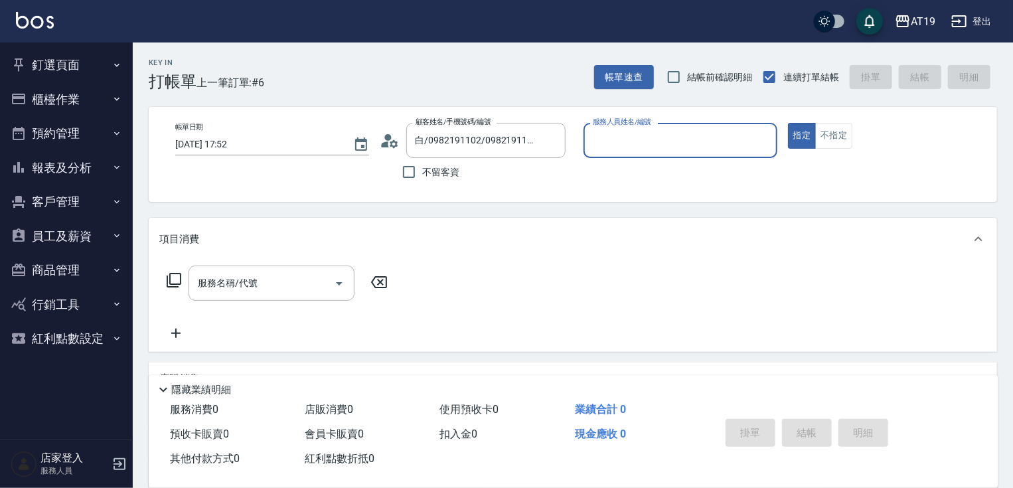
type input "Lannie- 2"
click at [788, 123] on button "指定" at bounding box center [802, 136] width 29 height 26
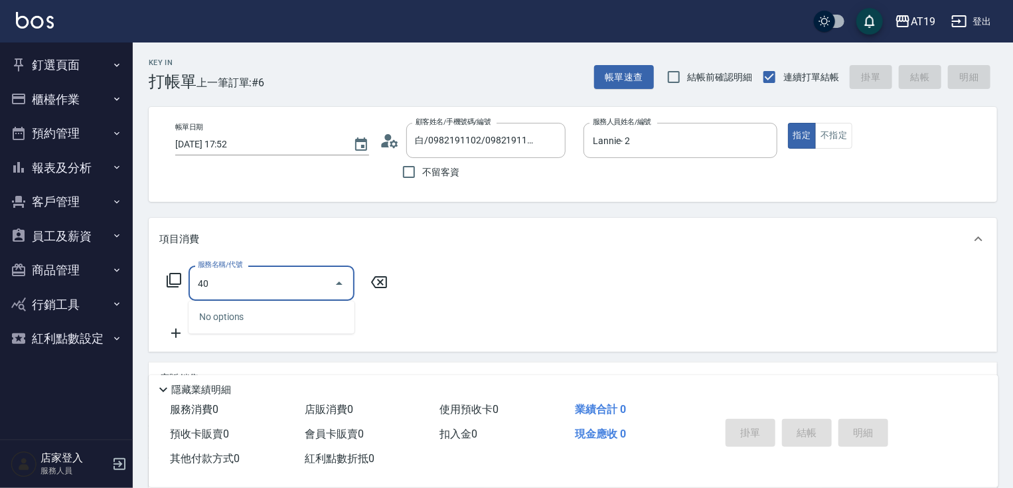
type input "401"
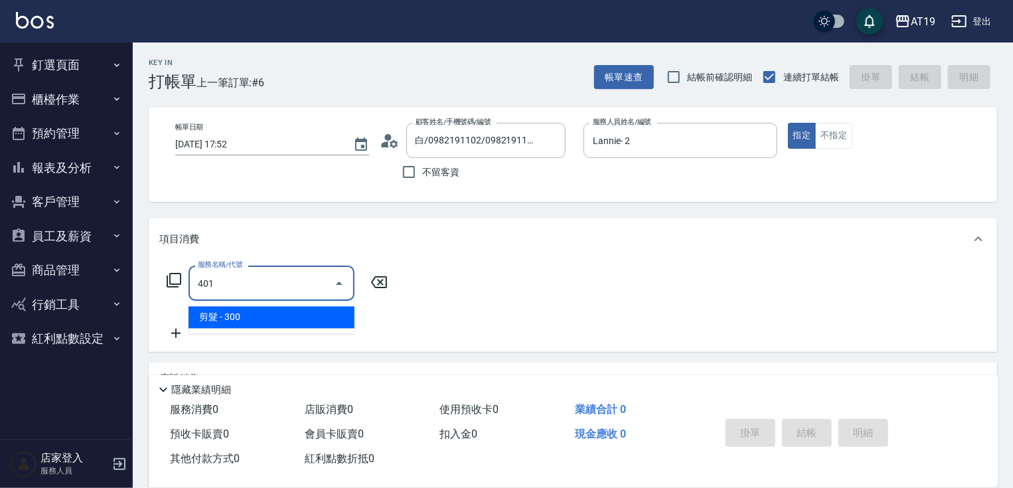
type input "30"
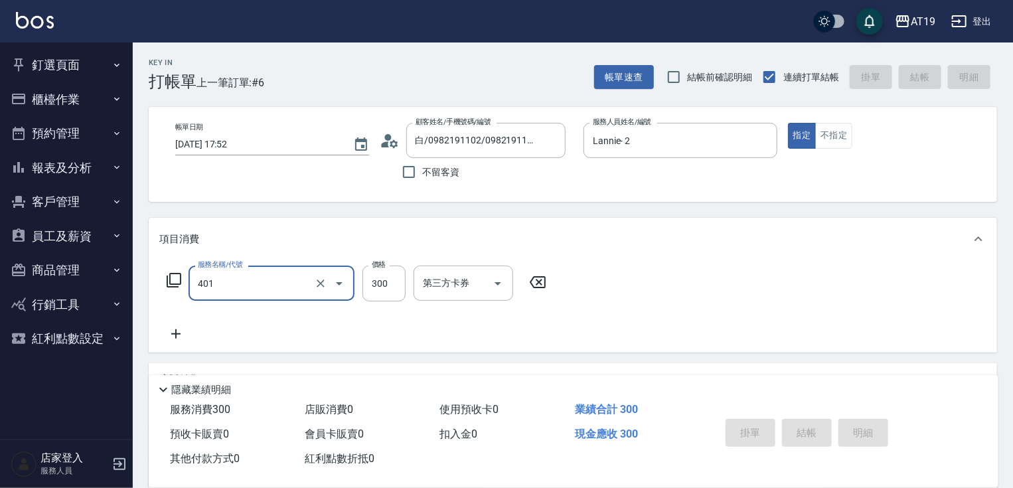
type input "401"
type input "0"
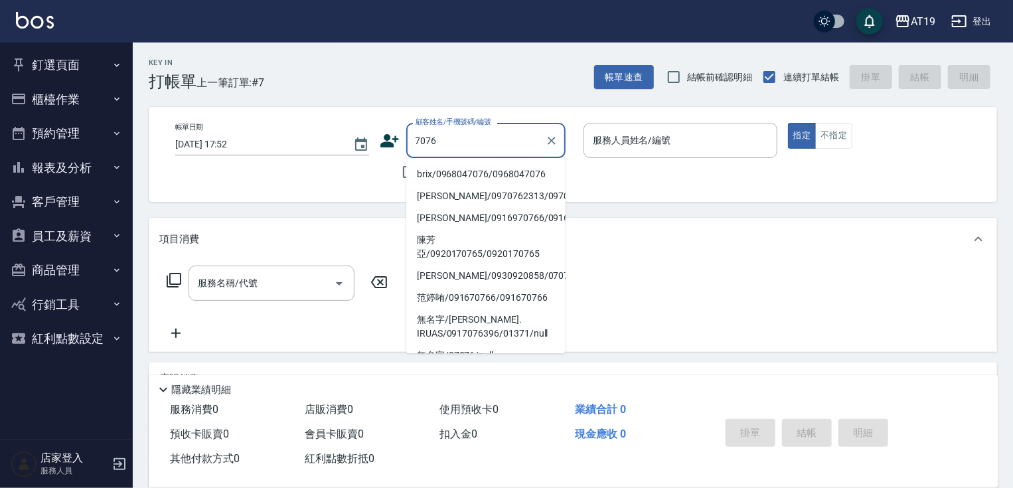
type input "brix/0968047076/0968047076"
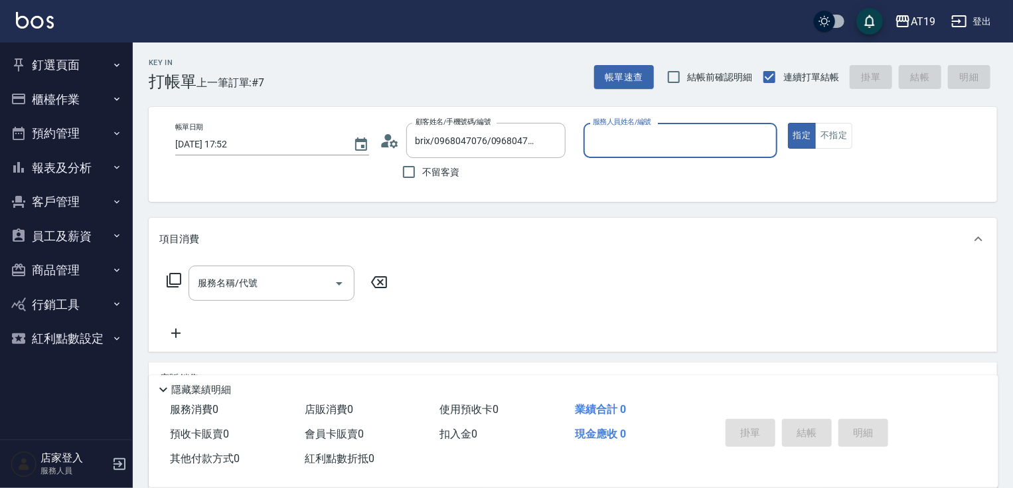
type input "Linda- 1"
click at [788, 123] on button "指定" at bounding box center [802, 136] width 29 height 26
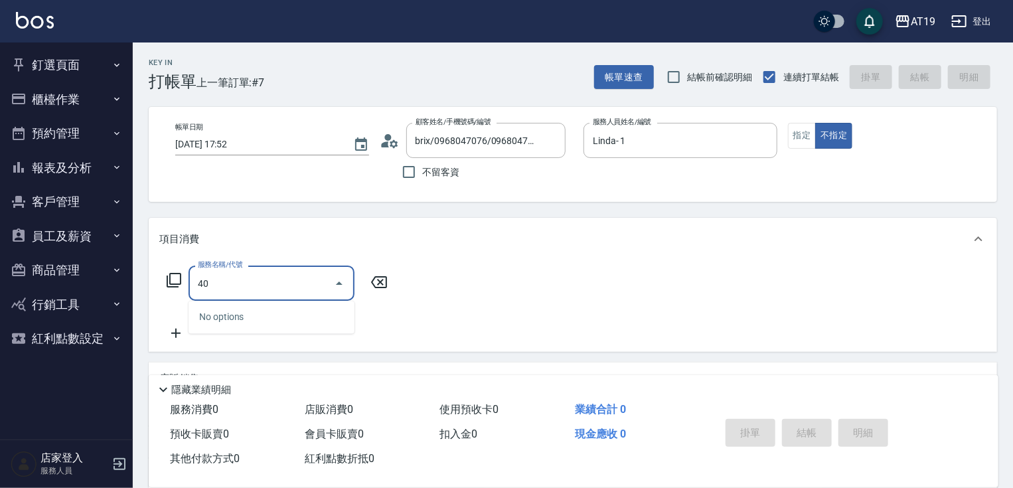
type input "401"
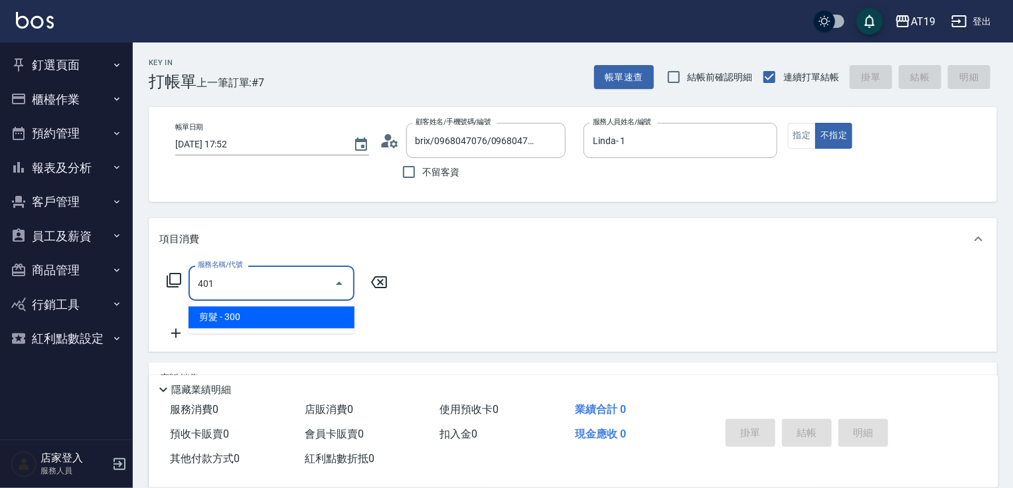
type input "30"
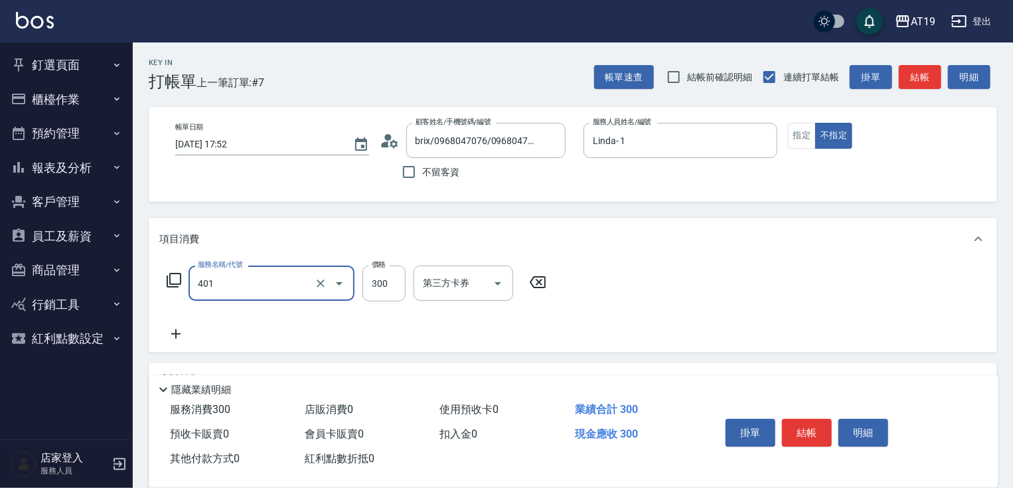
type input "剪髮(401)"
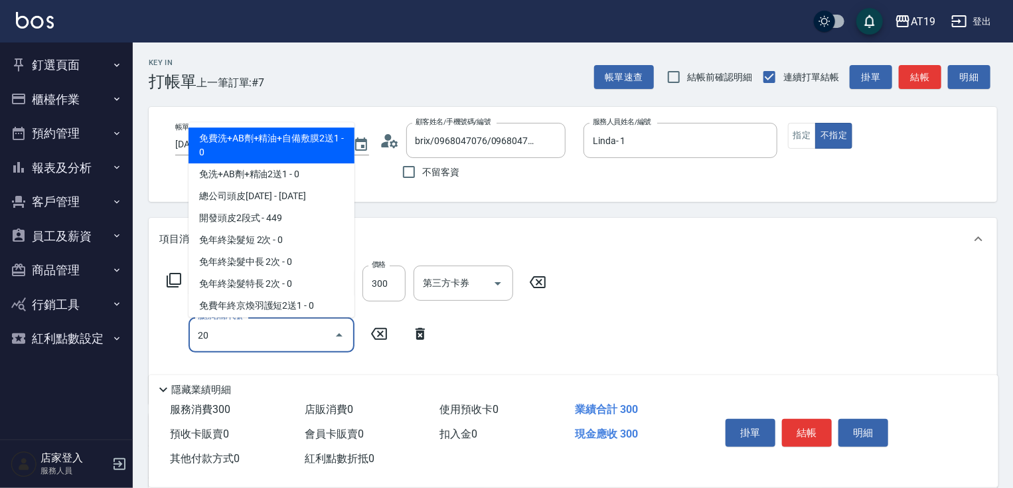
type input "201"
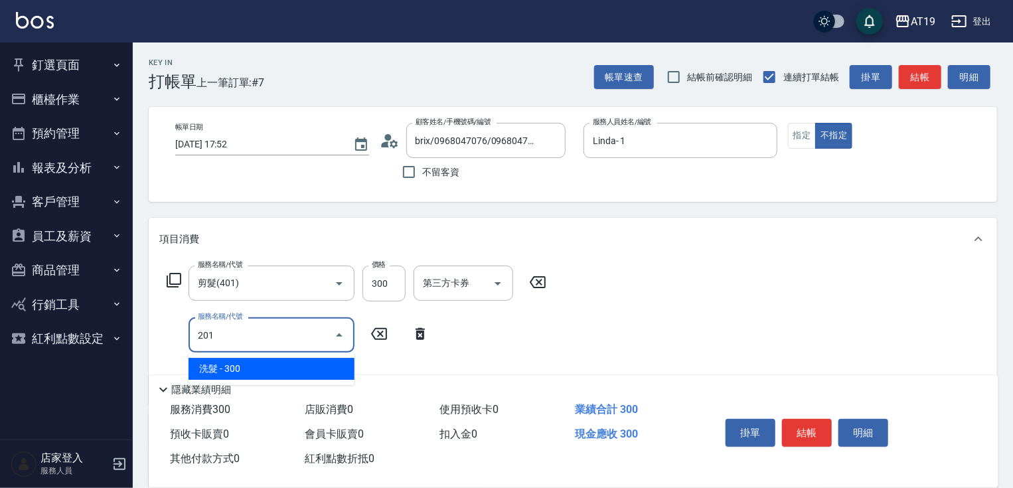
type input "60"
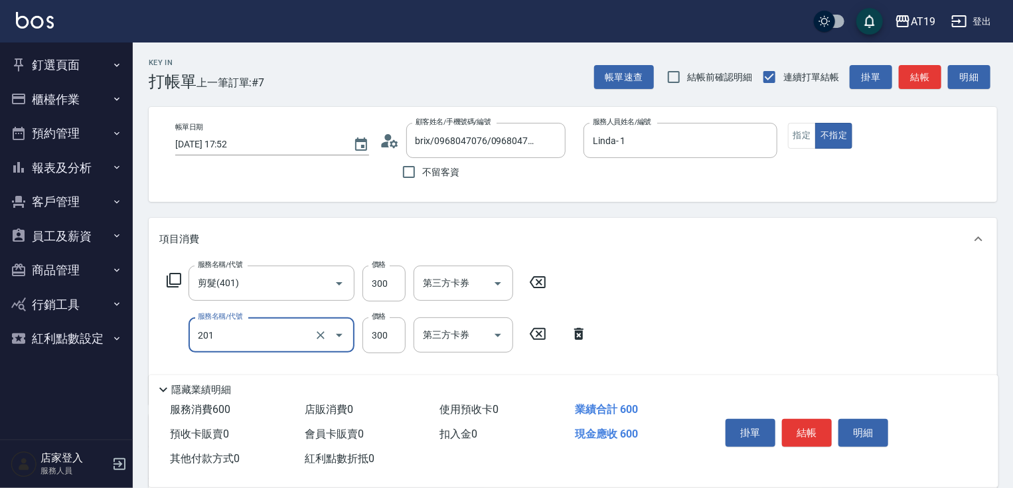
type input "洗髮(201)"
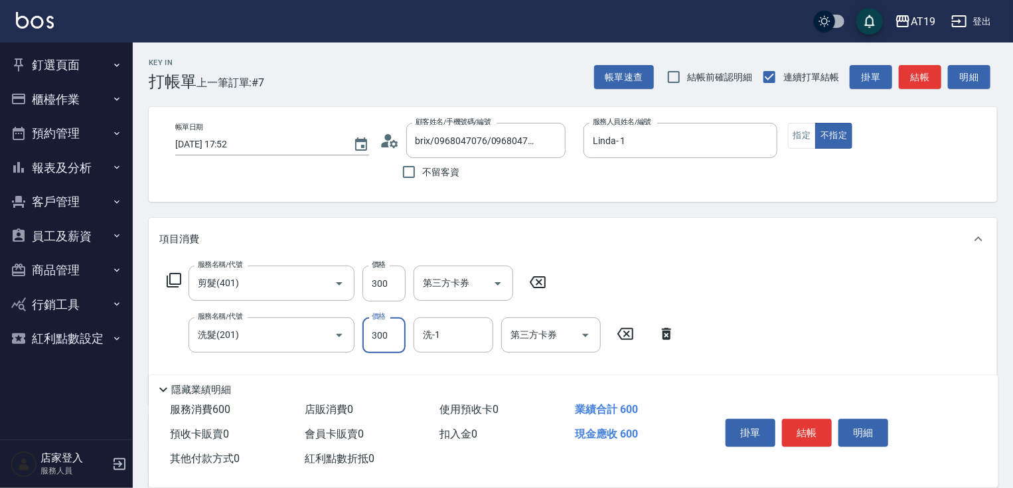
type input "30"
type input "10"
type input "40"
type input "100"
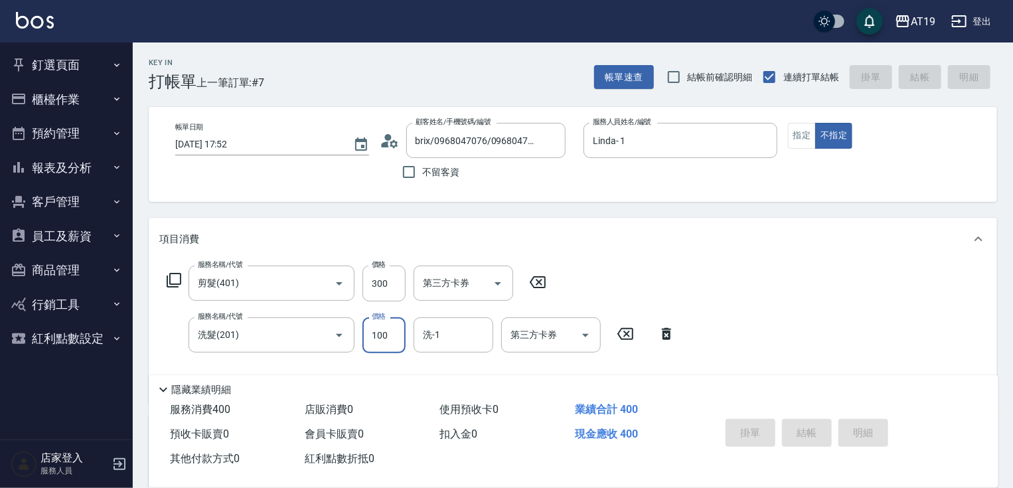
type input "0"
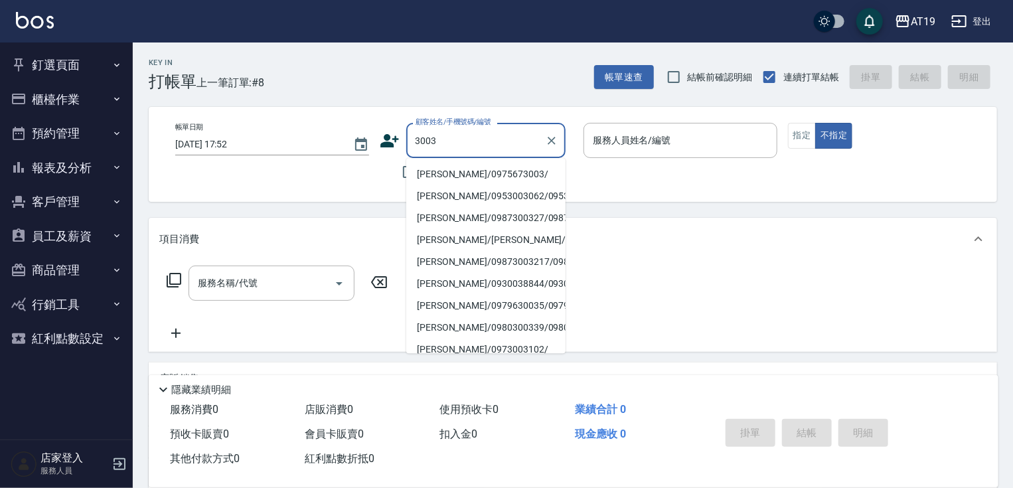
type input "[PERSON_NAME]/0975673003/"
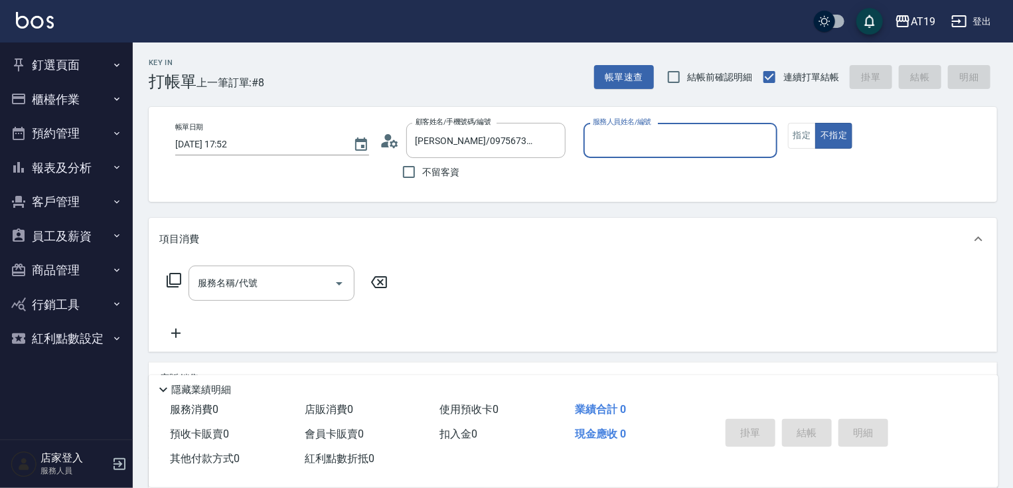
type input "Shen_le- 13"
click at [815, 123] on button "不指定" at bounding box center [833, 136] width 37 height 26
type button "false"
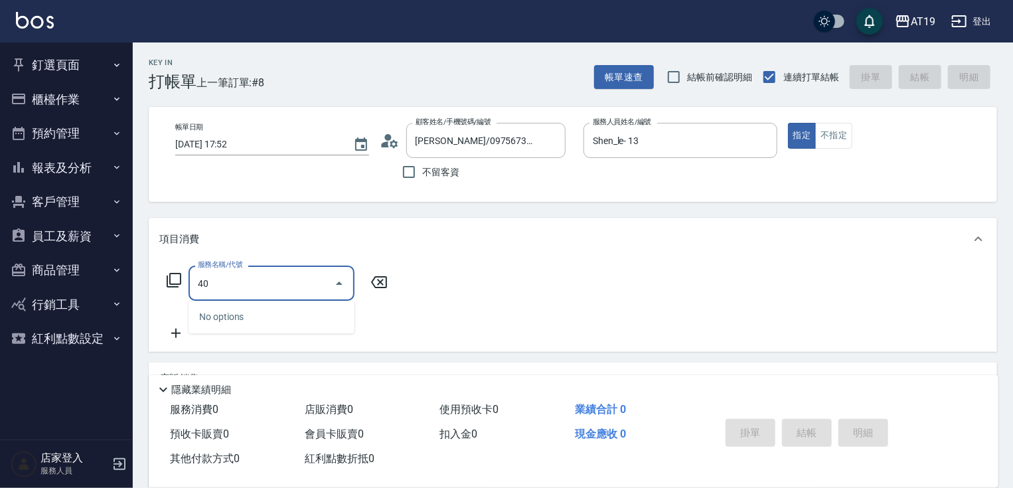
type input "401"
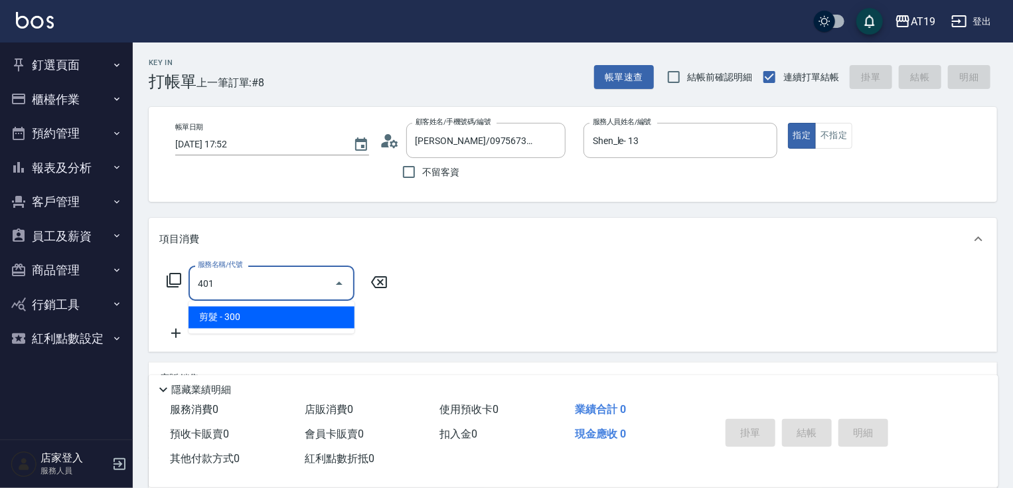
type input "30"
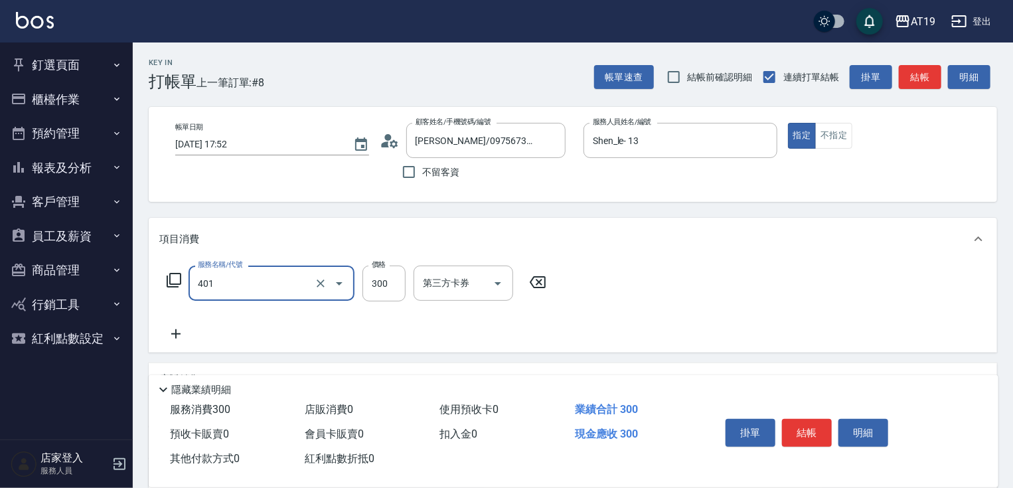
type input "剪髮(401)"
type input "0"
type input "400"
type input "40"
type input "400"
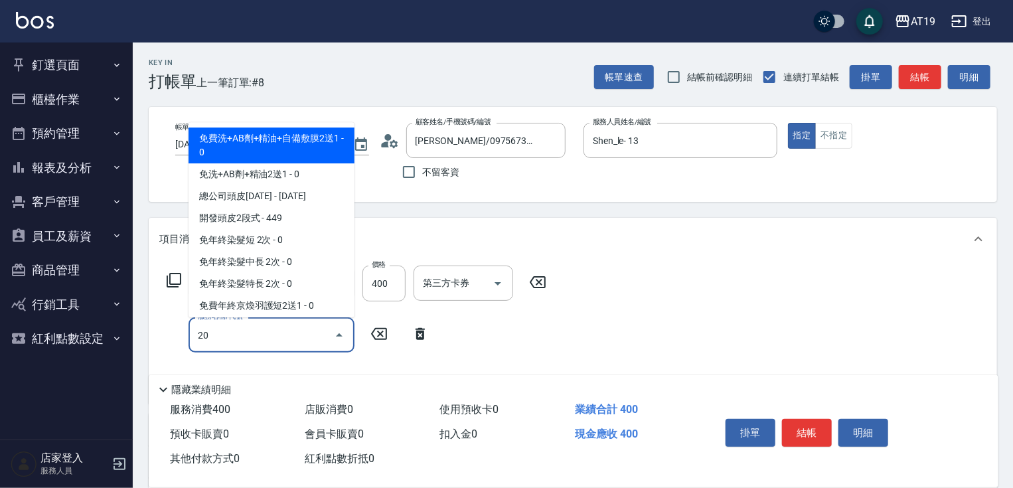
type input "201"
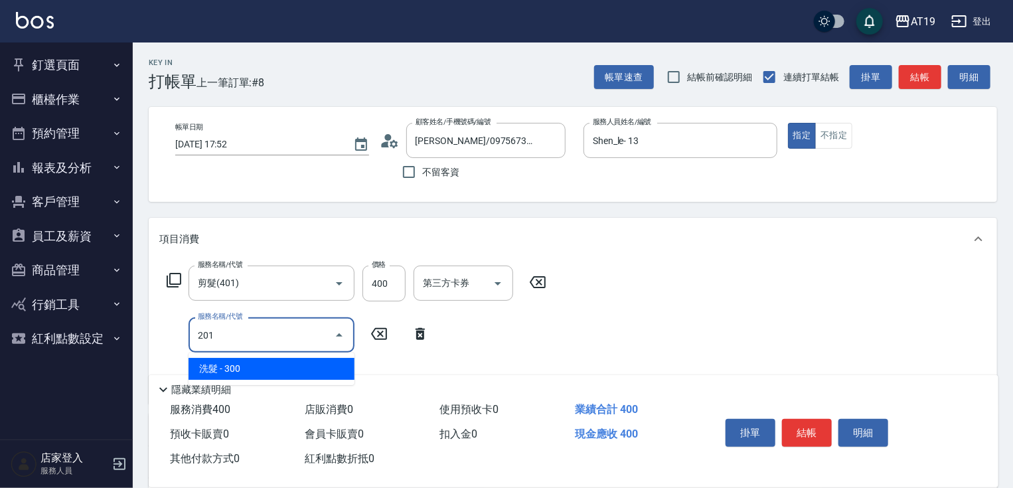
type input "70"
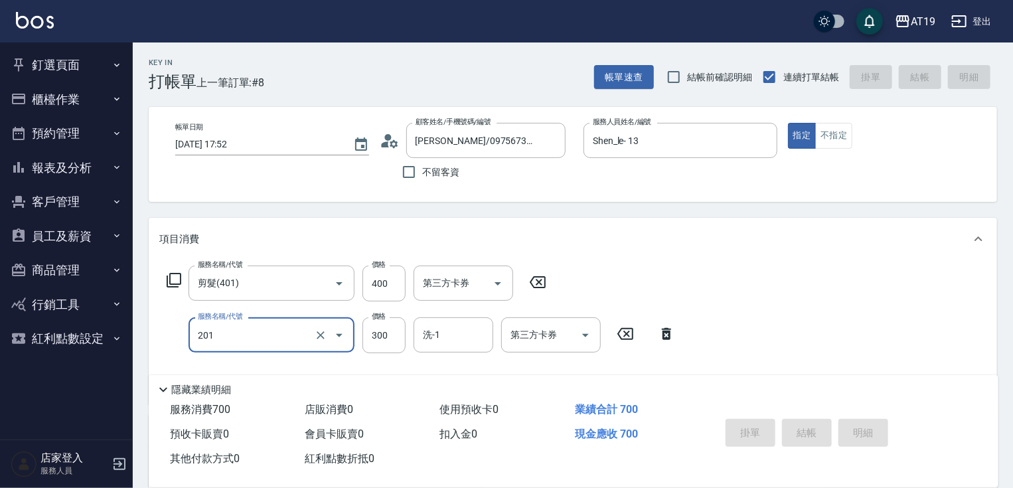
type input "[DATE] 18:10"
type input "0"
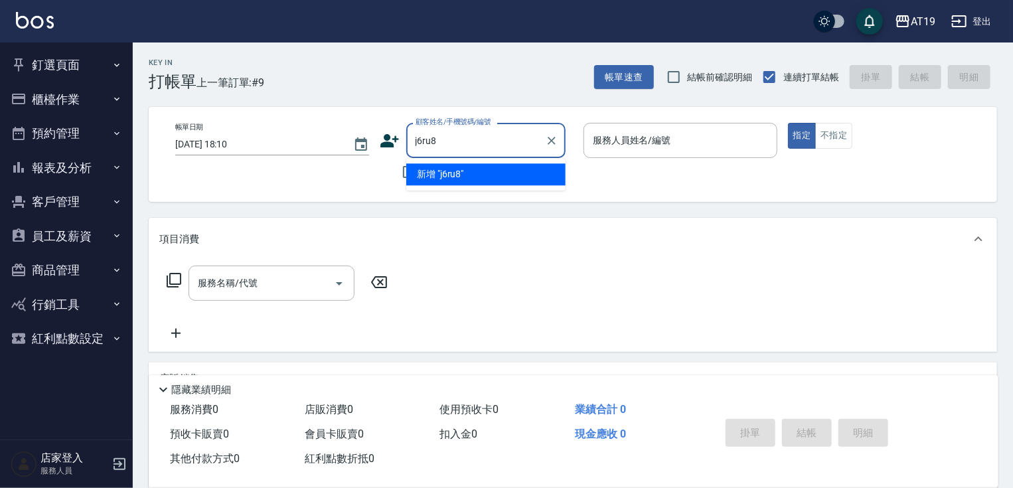
type input "j6ru8"
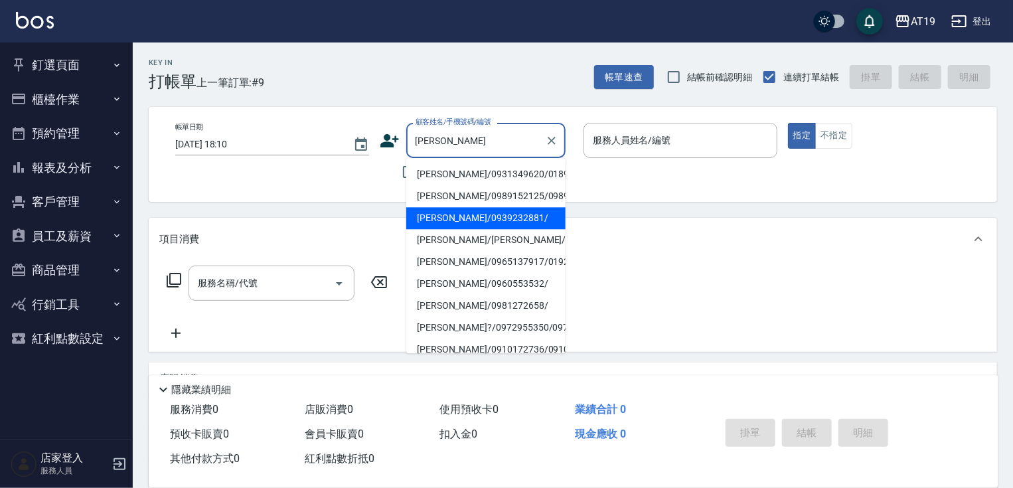
type input "[PERSON_NAME]/0939232881/"
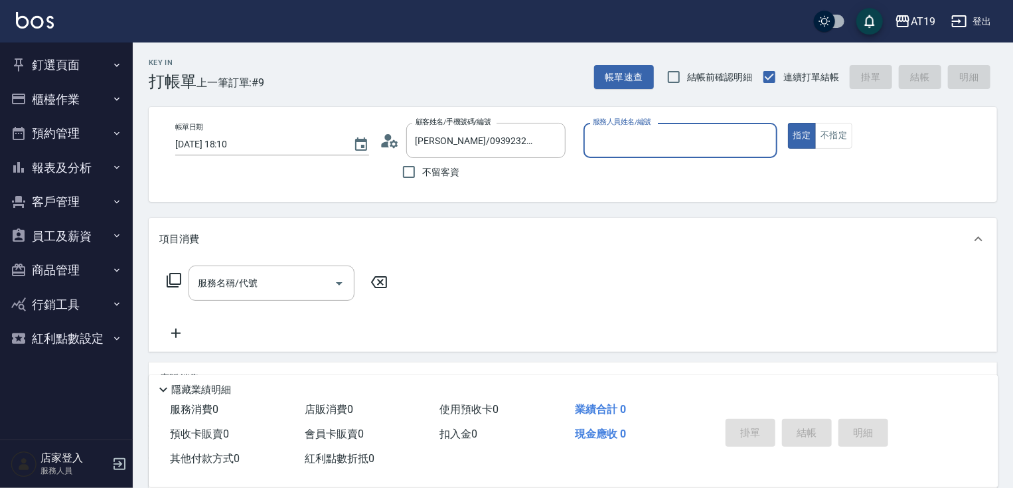
type input "Linda- 1"
click at [788, 123] on button "指定" at bounding box center [802, 136] width 29 height 26
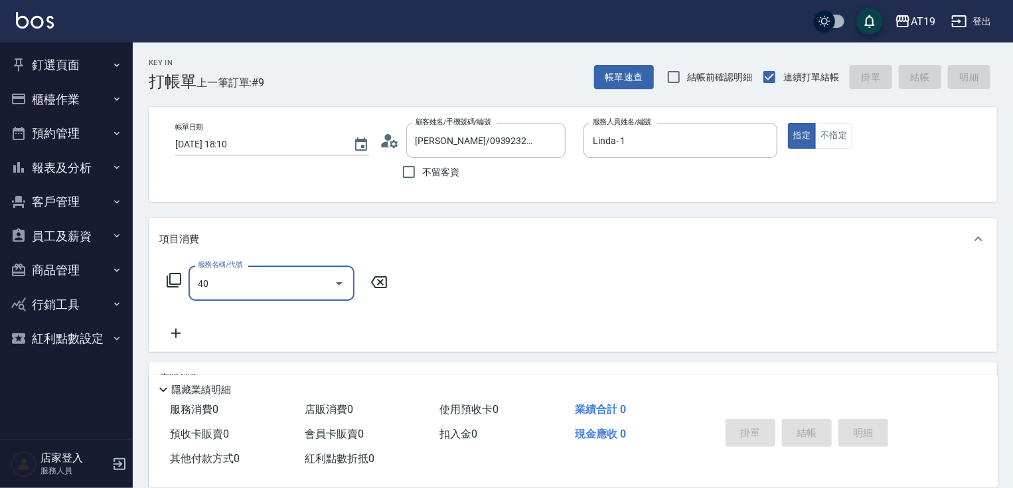
type input "401"
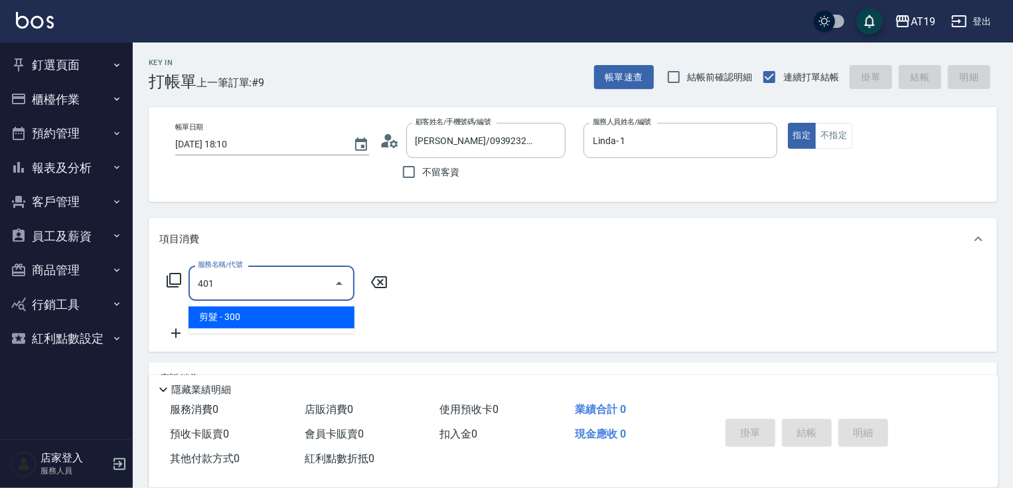
type input "30"
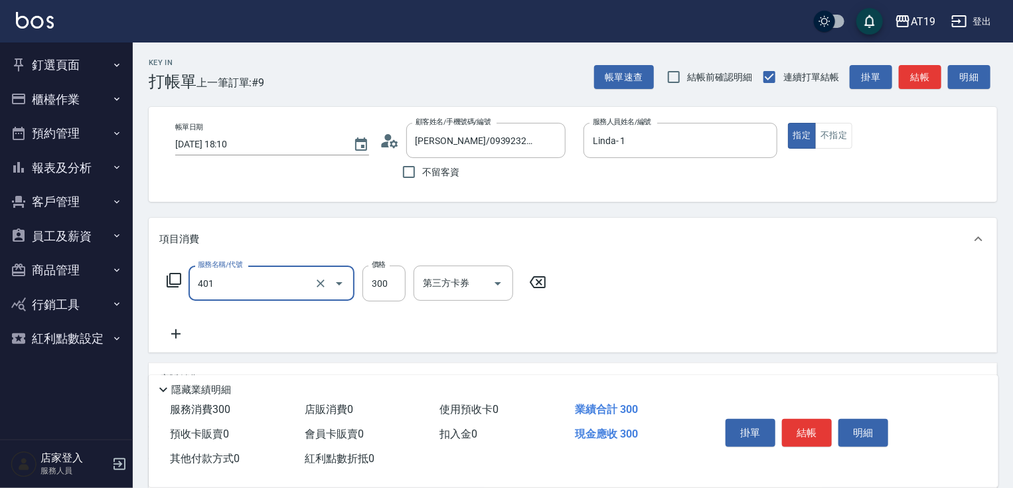
type input "剪髮(401)"
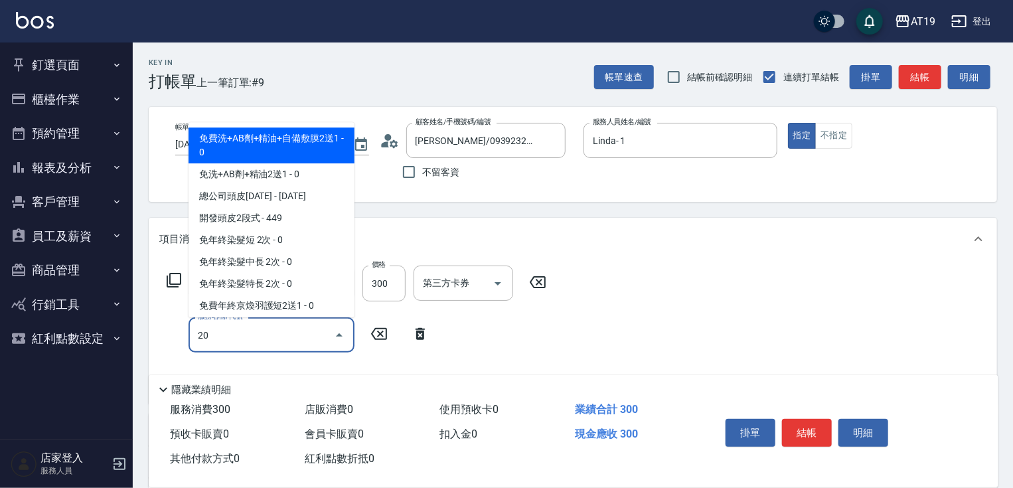
type input "201"
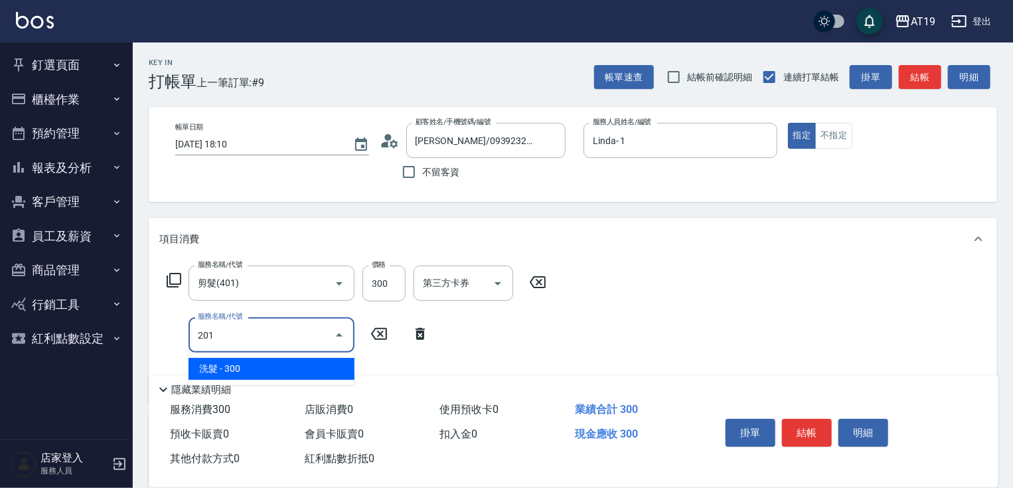
type input "60"
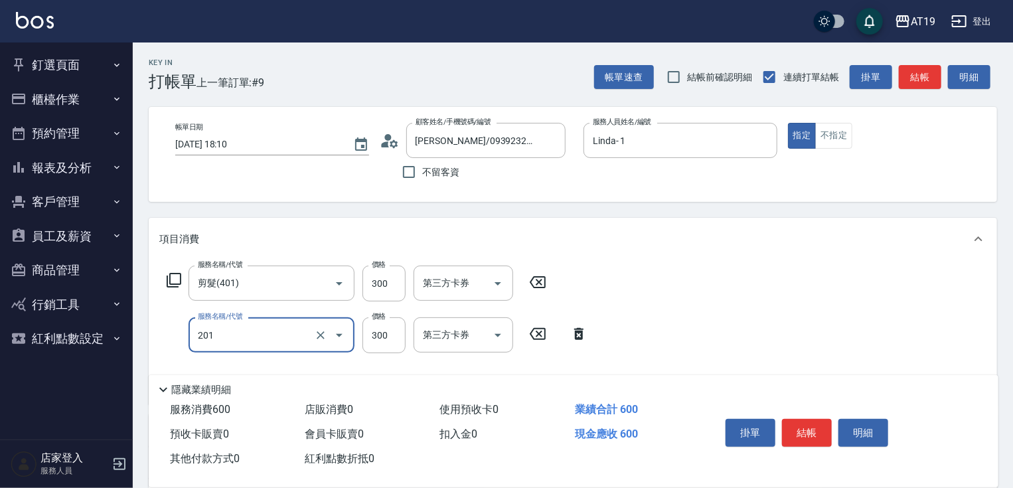
type input "洗髮(201)"
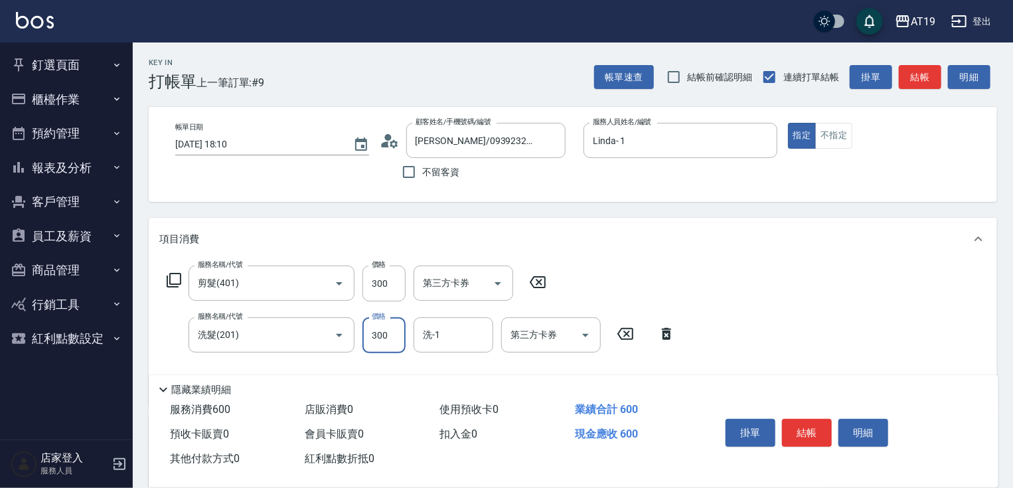
type input "0"
type input "30"
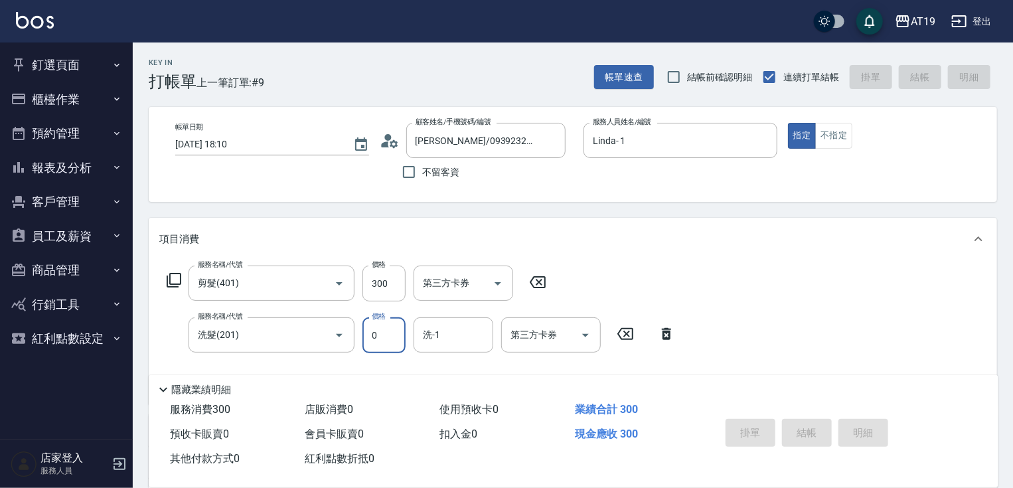
type input "[DATE] 18:40"
type input "0"
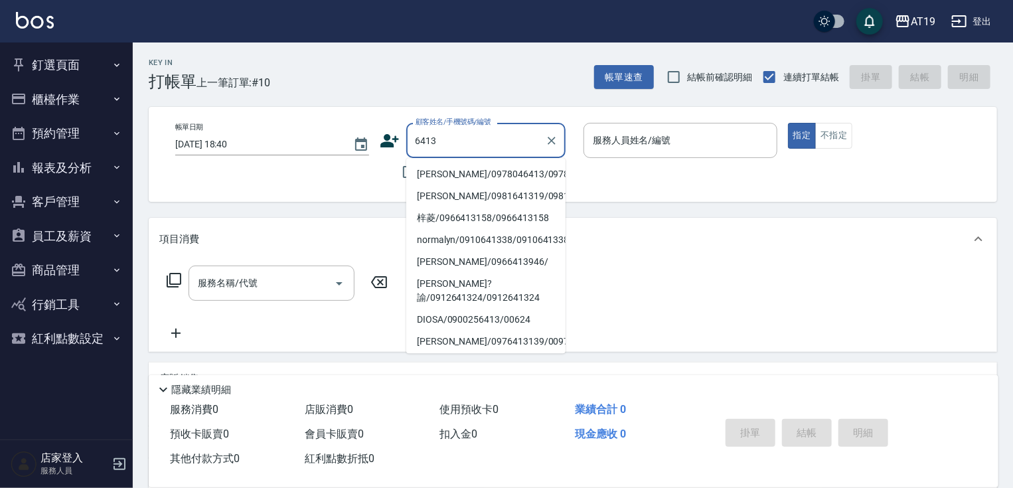
type input "[PERSON_NAME]/0978046413/0978046413"
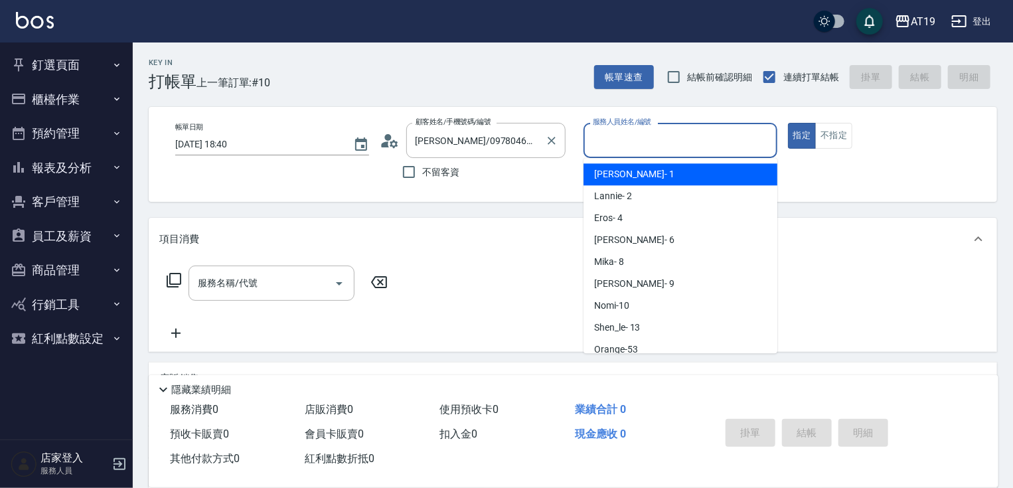
scroll to position [29, 0]
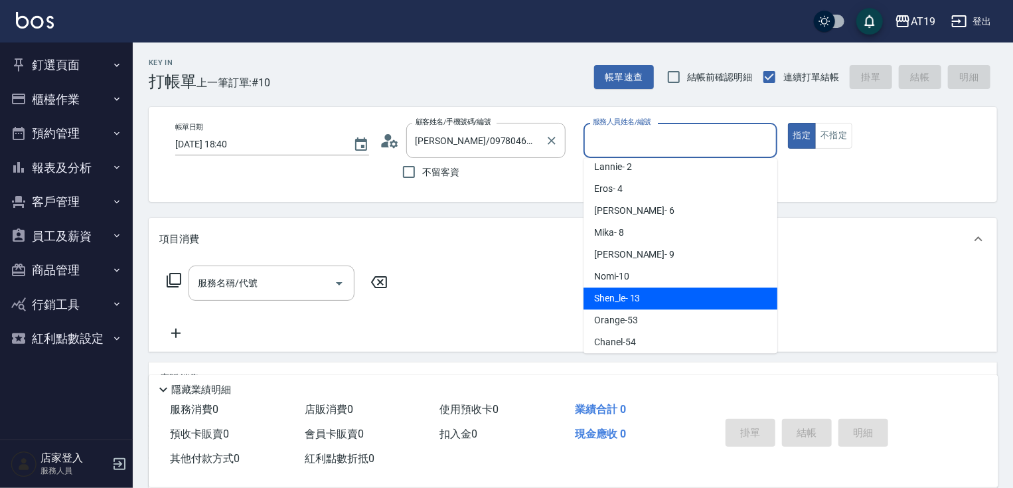
type input "Shen_le- 13"
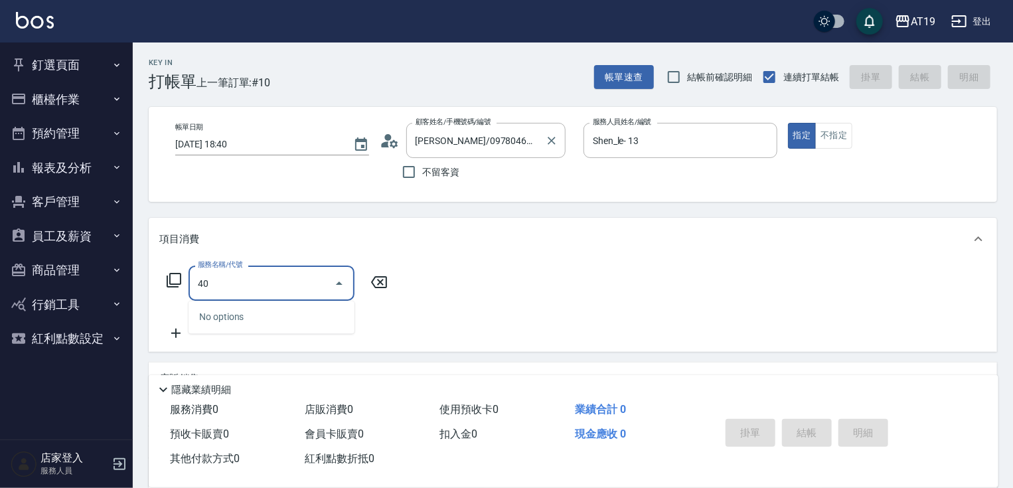
type input "401"
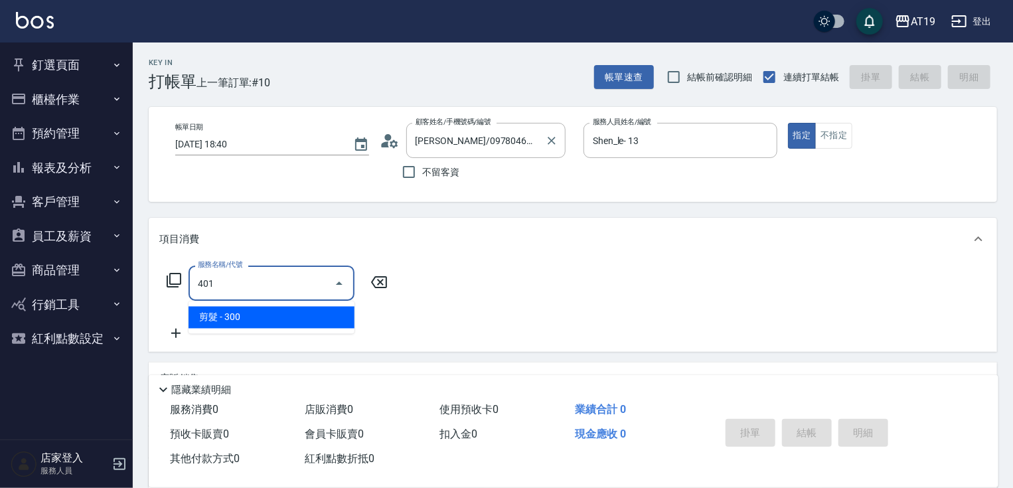
type input "30"
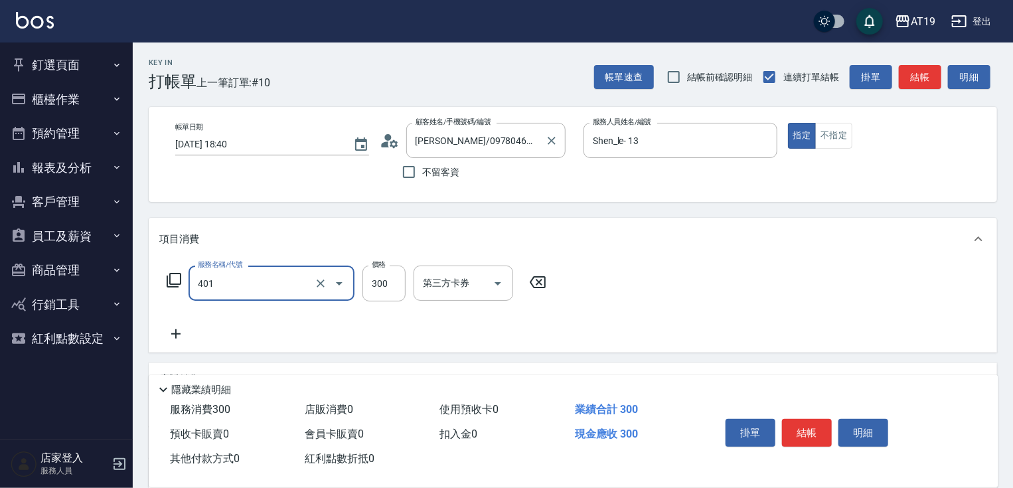
type input "剪髮(401)"
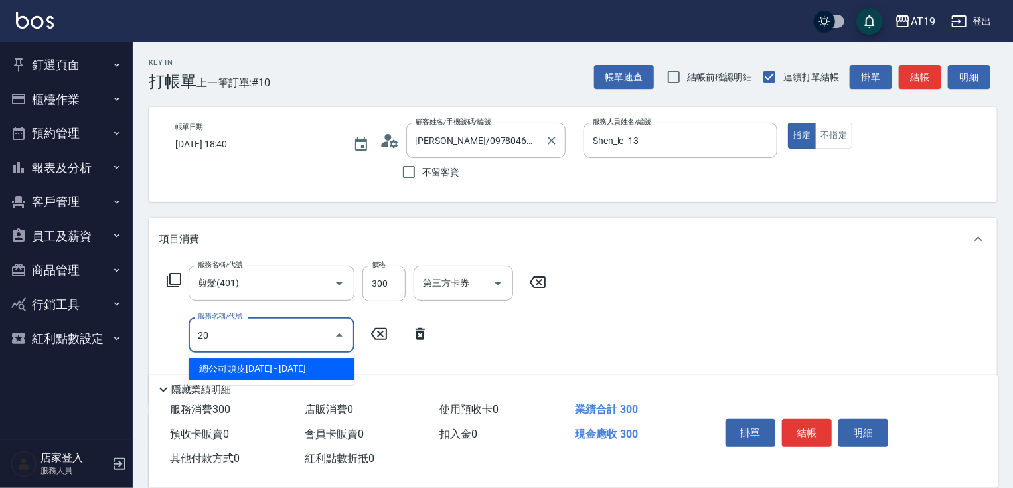
type input "201"
type input "60"
type input "洗髮(201)"
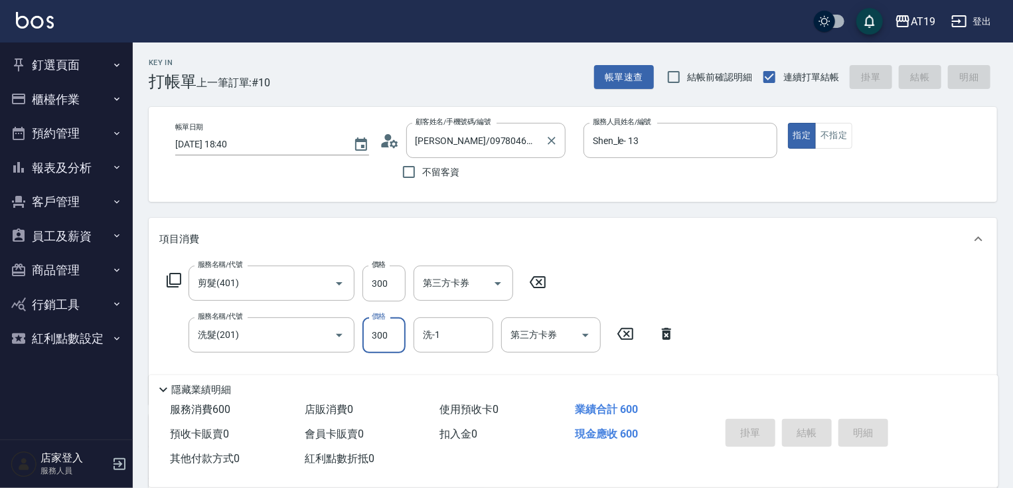
type input "[DATE] 18:48"
type input "0"
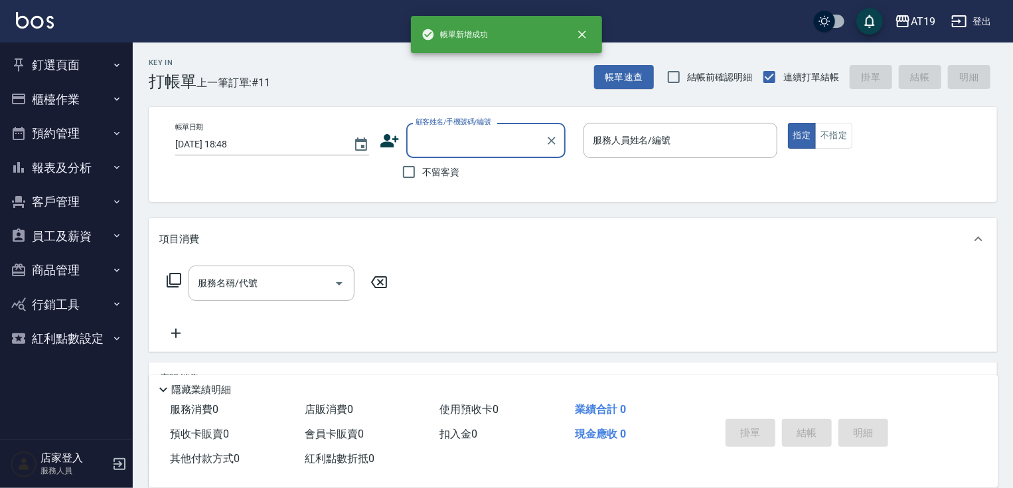
scroll to position [0, 0]
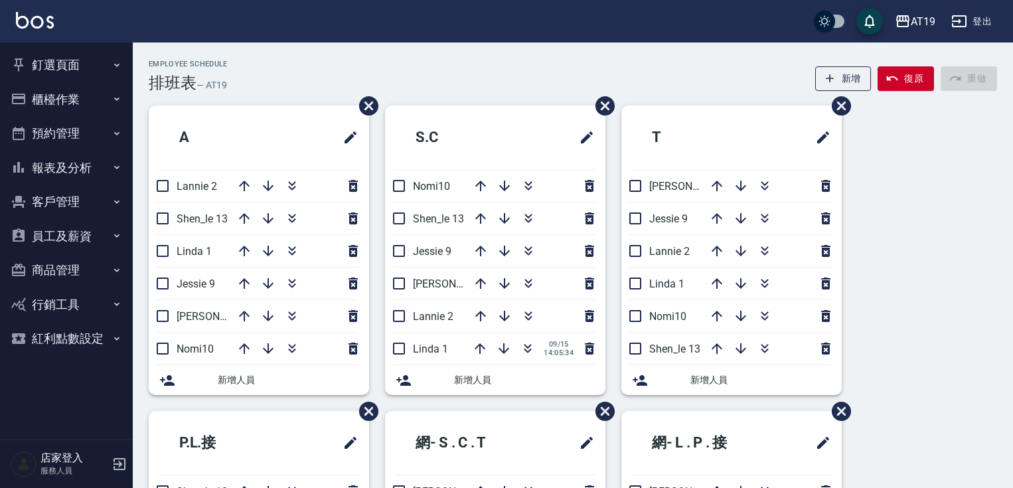
scroll to position [19, 0]
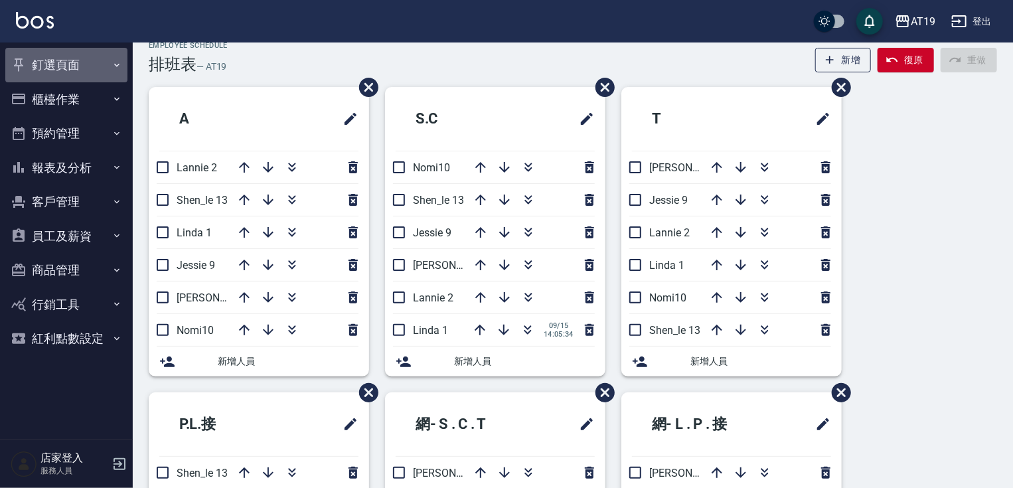
click at [76, 67] on button "釘選頁面" at bounding box center [66, 65] width 122 height 35
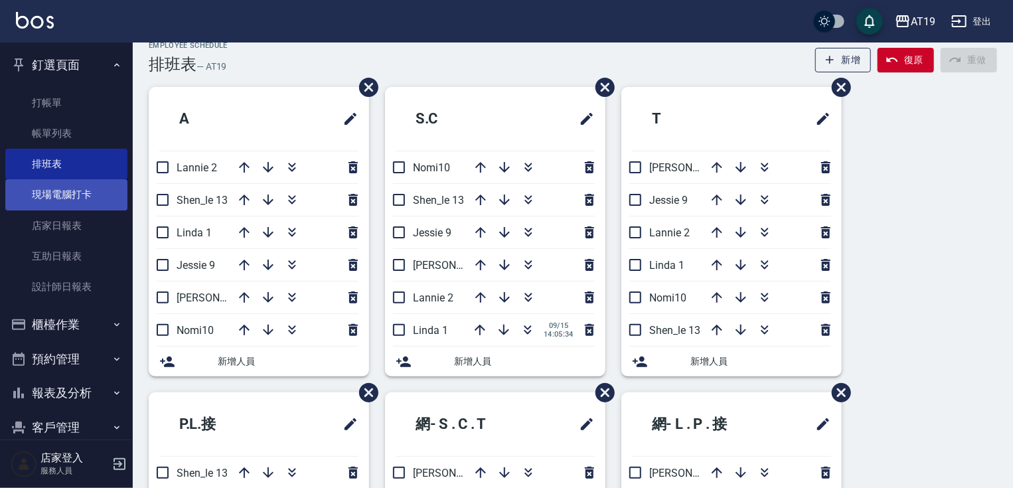
click at [86, 188] on link "現場電腦打卡" at bounding box center [66, 194] width 122 height 31
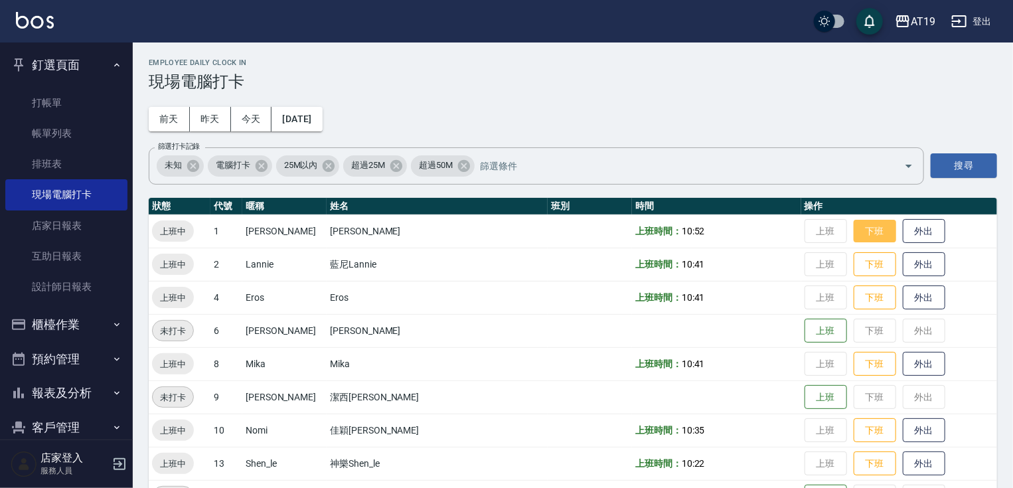
click at [854, 231] on button "下班" at bounding box center [875, 231] width 42 height 23
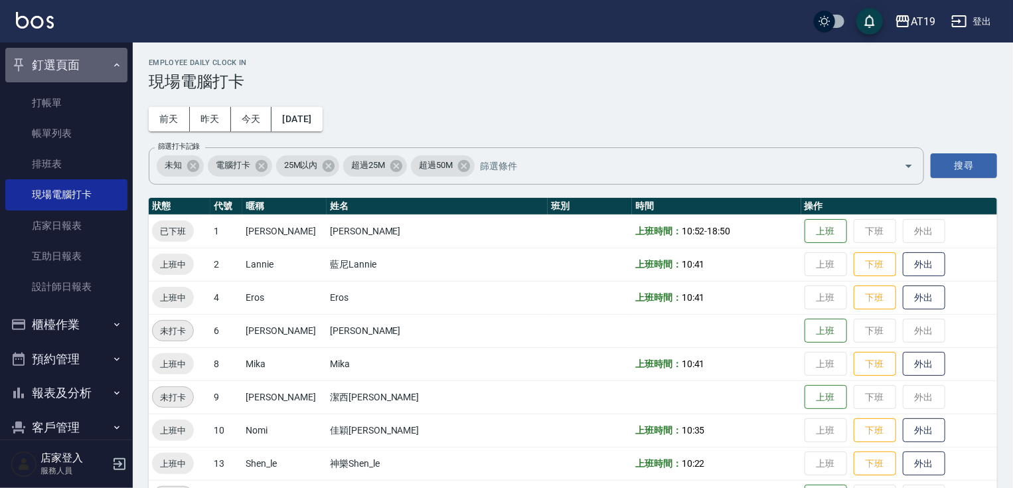
click at [77, 59] on button "釘選頁面" at bounding box center [66, 65] width 122 height 35
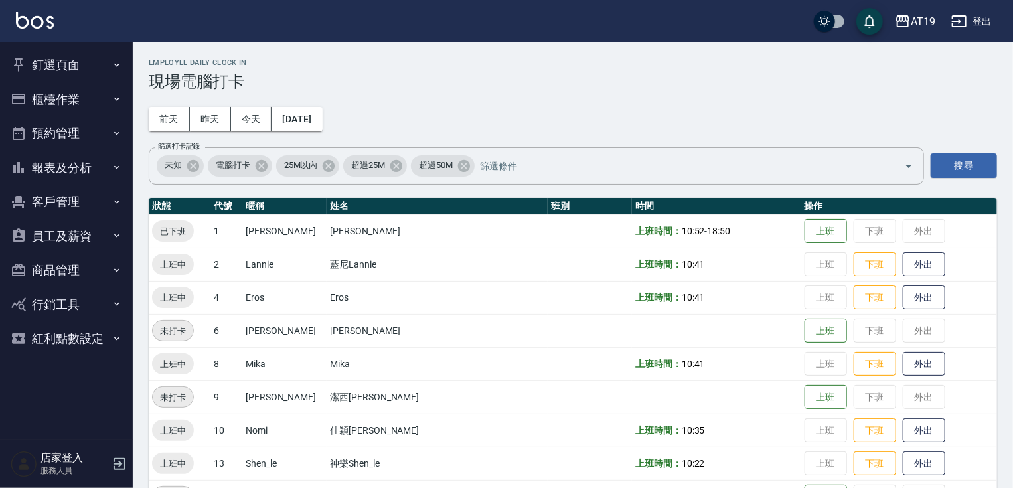
click at [77, 58] on button "釘選頁面" at bounding box center [66, 65] width 122 height 35
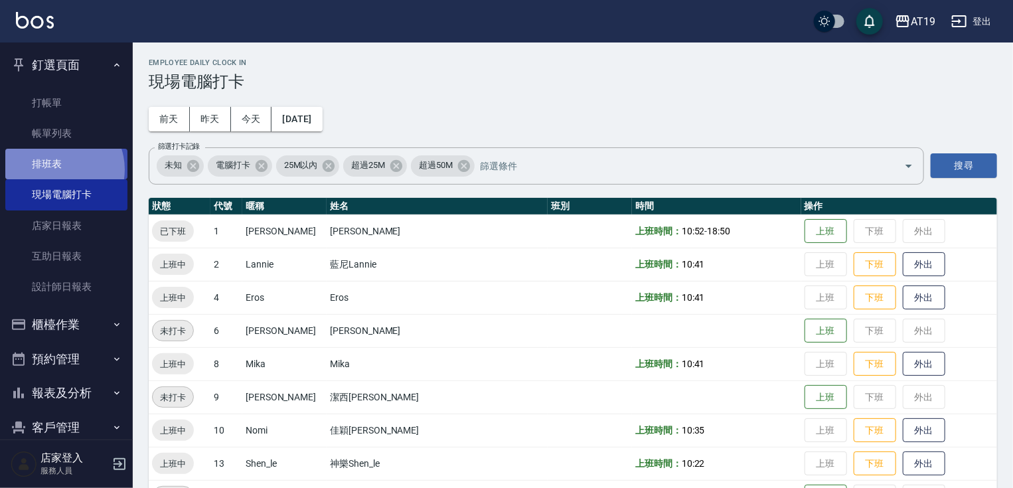
click at [58, 169] on link "排班表" at bounding box center [66, 164] width 122 height 31
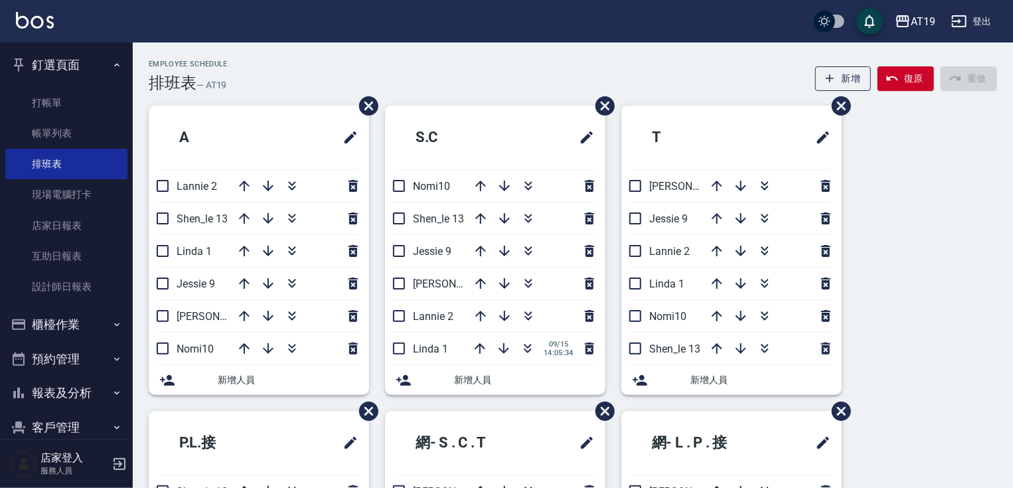
click at [317, 79] on div "Employee Schedule 排班表 — AT19 新增 復原 重做" at bounding box center [573, 76] width 848 height 33
